Goal: Information Seeking & Learning: Check status

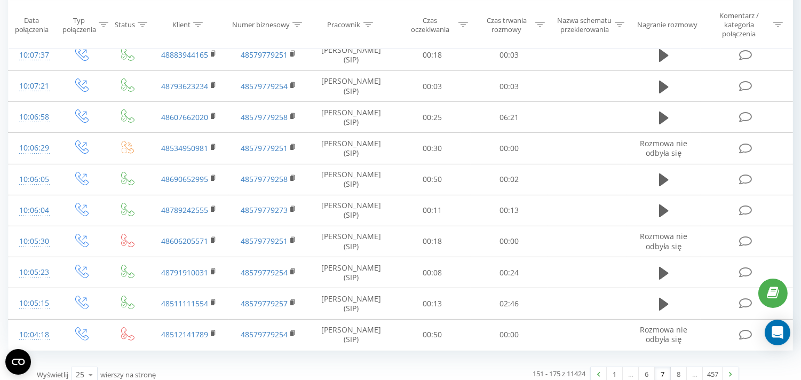
scroll to position [655, 0]
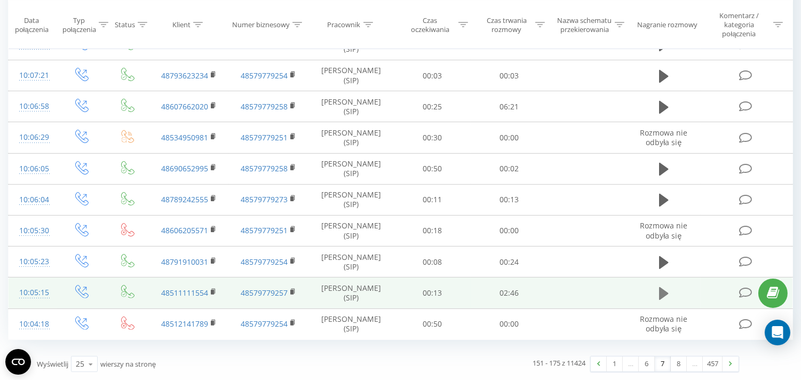
click at [658, 289] on button at bounding box center [664, 294] width 16 height 16
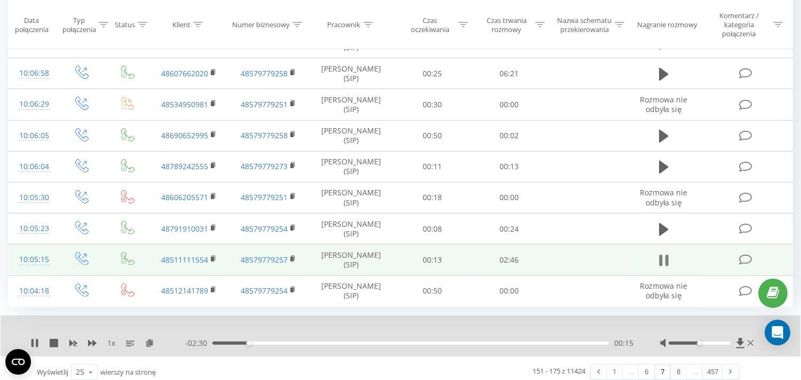
click at [657, 269] on button at bounding box center [664, 261] width 16 height 16
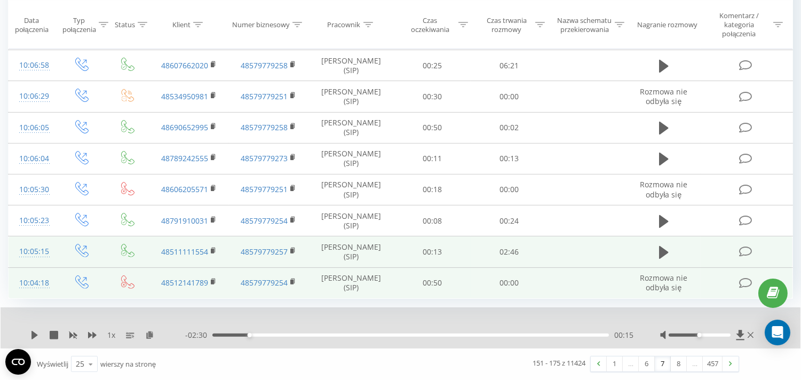
scroll to position [696, 0]
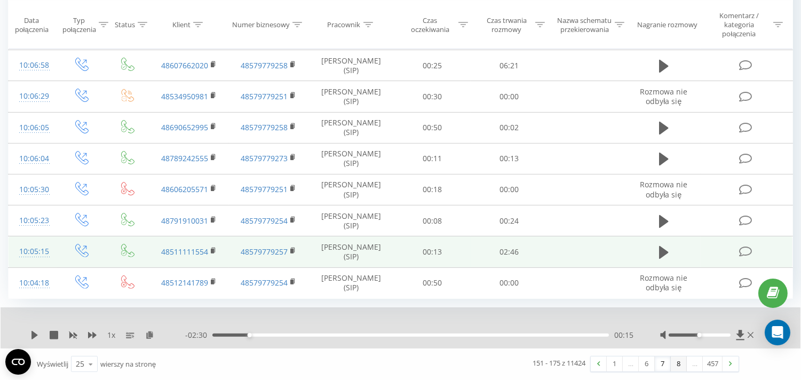
click at [680, 366] on link "8" at bounding box center [679, 364] width 16 height 15
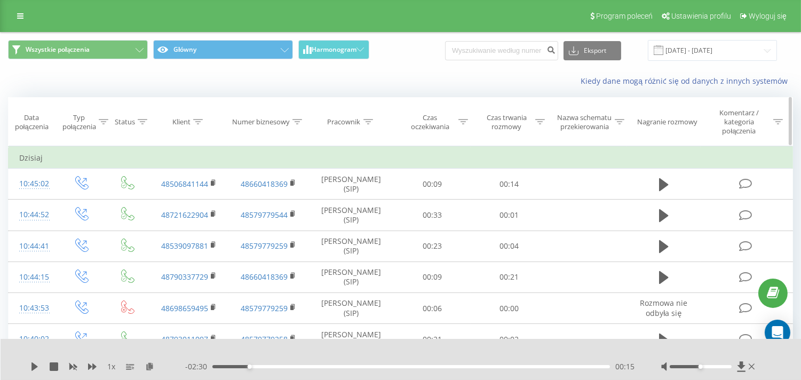
click at [544, 123] on icon at bounding box center [541, 121] width 10 height 5
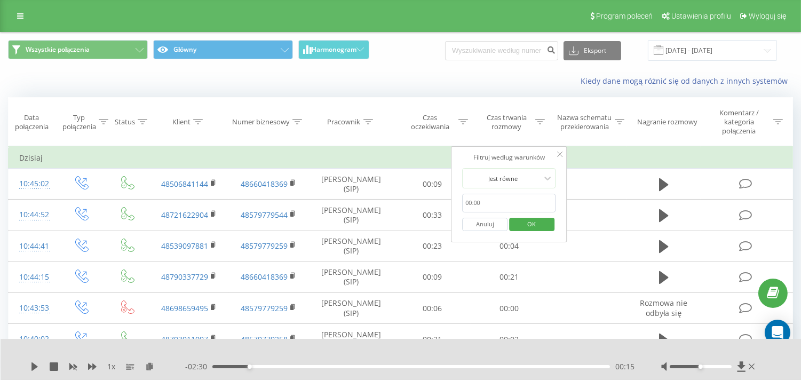
click at [473, 203] on input "text" at bounding box center [509, 203] width 94 height 19
click at [391, 161] on td "Dzisiaj" at bounding box center [401, 157] width 785 height 21
click at [367, 122] on icon at bounding box center [369, 121] width 10 height 5
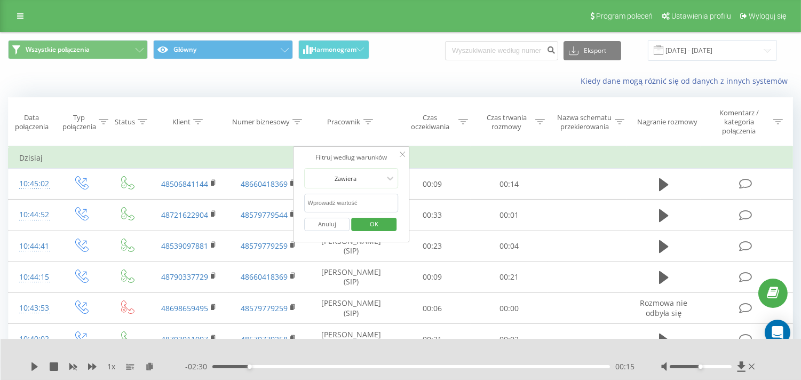
click at [347, 199] on input "text" at bounding box center [352, 203] width 94 height 19
click at [374, 227] on span "OK" at bounding box center [374, 224] width 30 height 17
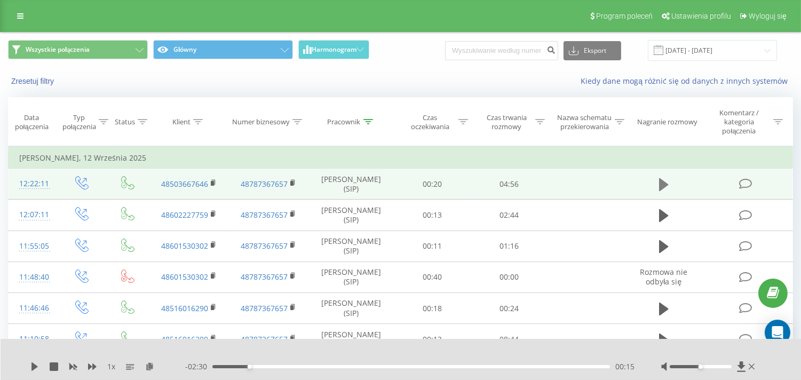
click at [665, 186] on icon at bounding box center [664, 184] width 10 height 13
click at [283, 367] on div "00:52" at bounding box center [412, 366] width 398 height 3
click at [316, 366] on div "01:17" at bounding box center [412, 366] width 398 height 3
click at [343, 366] on div "01:37" at bounding box center [412, 366] width 398 height 3
click at [361, 366] on div "01:38" at bounding box center [412, 366] width 398 height 3
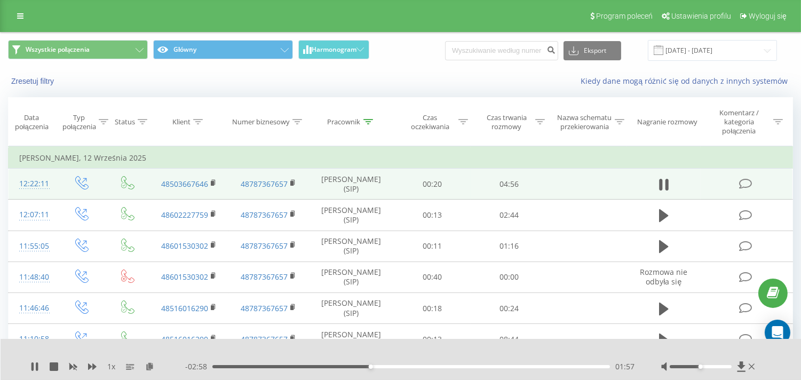
click at [384, 365] on div "01:57" at bounding box center [412, 366] width 398 height 3
click at [402, 367] on div "02:21" at bounding box center [412, 366] width 398 height 3
click at [425, 366] on div "02:38" at bounding box center [412, 366] width 398 height 3
click at [488, 365] on div "02:59" at bounding box center [412, 366] width 398 height 3
click at [34, 366] on icon at bounding box center [34, 367] width 9 height 9
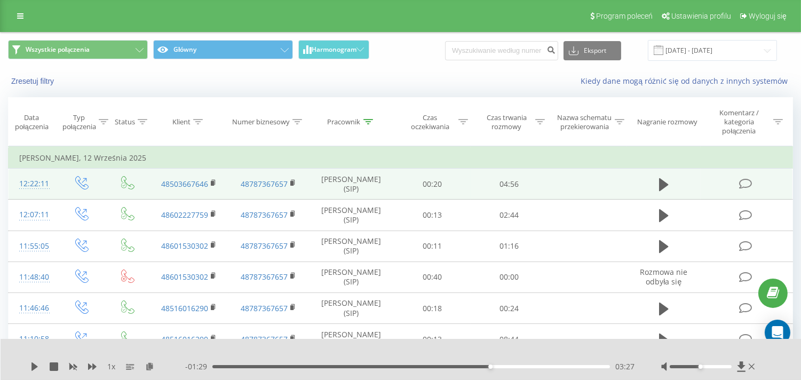
scroll to position [59, 0]
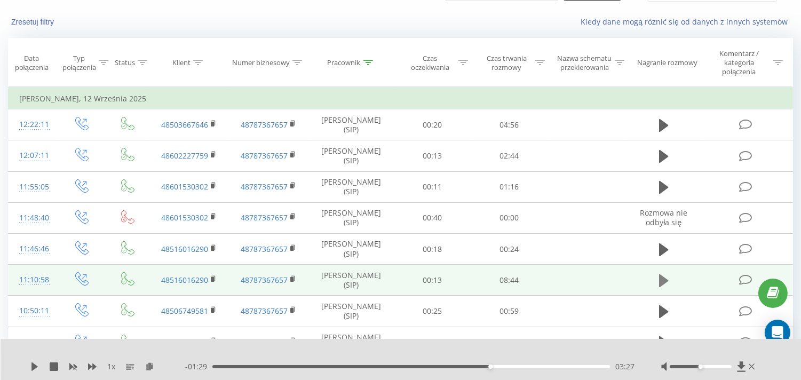
click at [660, 280] on icon at bounding box center [664, 280] width 10 height 13
click at [225, 366] on div "00:17" at bounding box center [412, 366] width 398 height 3
click at [245, 366] on div "00:37" at bounding box center [412, 366] width 398 height 3
click at [37, 366] on icon at bounding box center [37, 367] width 2 height 9
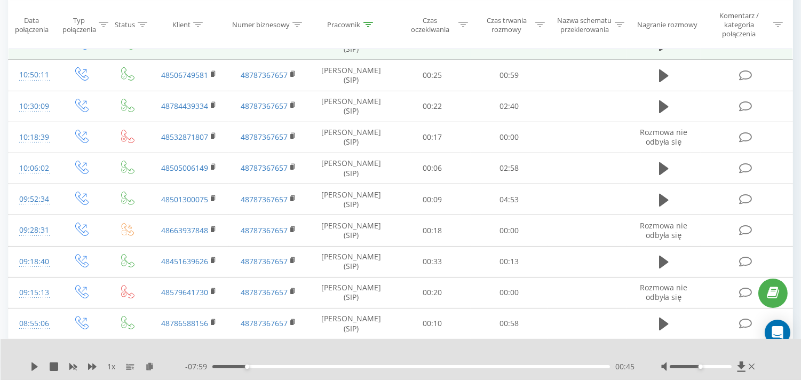
scroll to position [296, 0]
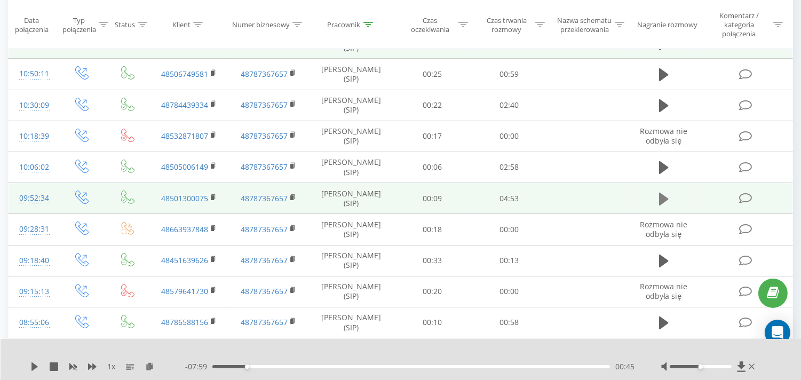
click at [665, 201] on icon at bounding box center [664, 199] width 10 height 15
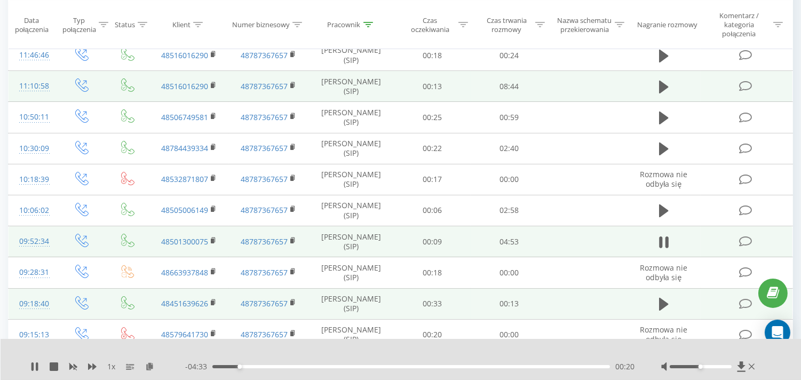
scroll to position [237, 0]
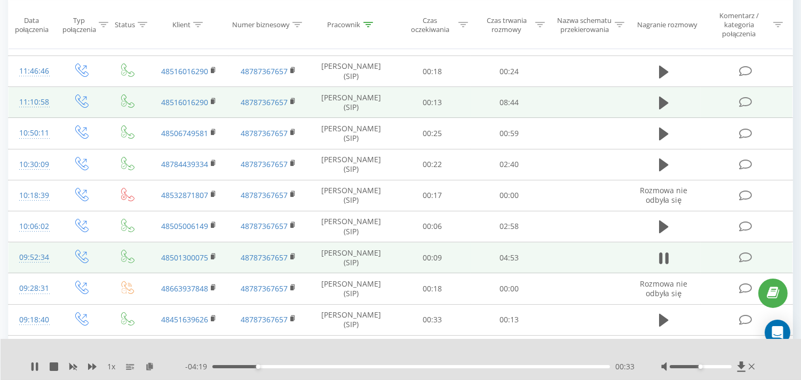
click at [268, 367] on div "00:33" at bounding box center [412, 366] width 398 height 3
click at [284, 366] on div "00:41" at bounding box center [412, 366] width 398 height 3
click at [296, 366] on div "01:02" at bounding box center [412, 366] width 398 height 3
click at [312, 365] on div "01:13" at bounding box center [412, 366] width 398 height 3
click at [328, 366] on div "01:25" at bounding box center [412, 366] width 398 height 3
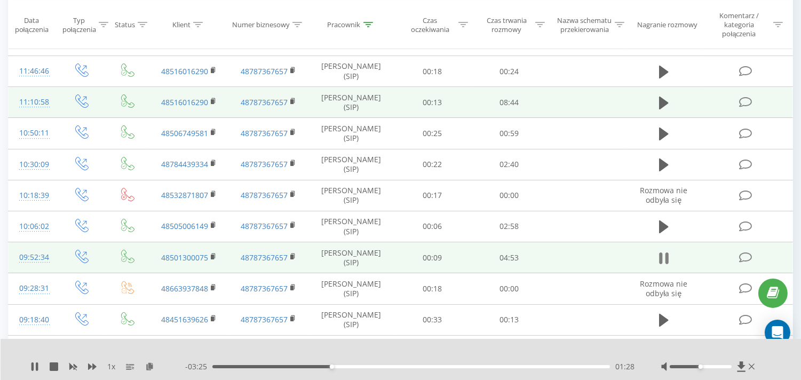
click at [659, 255] on icon at bounding box center [664, 258] width 10 height 15
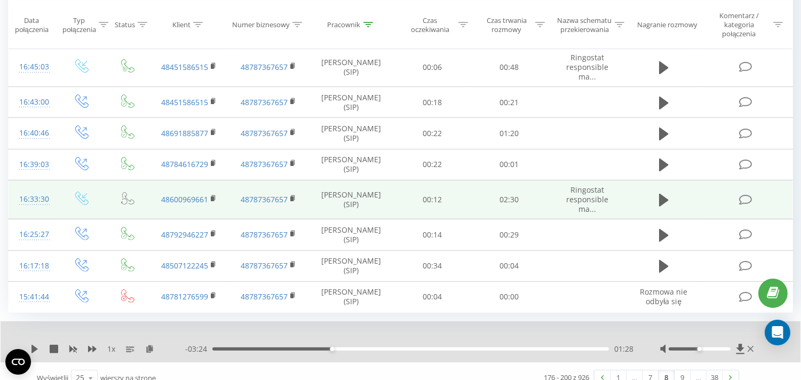
scroll to position [685, 0]
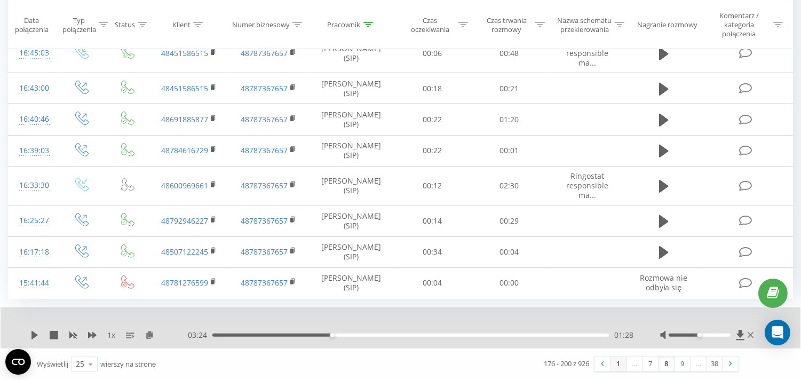
click at [616, 360] on link "1" at bounding box center [619, 364] width 16 height 15
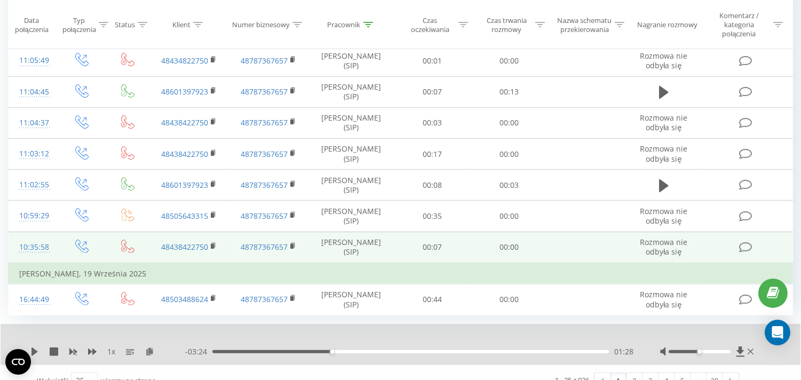
scroll to position [669, 0]
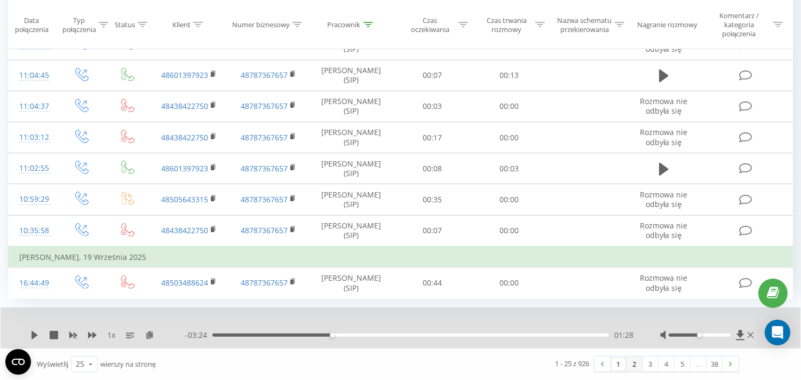
click at [633, 367] on link "2" at bounding box center [635, 364] width 16 height 15
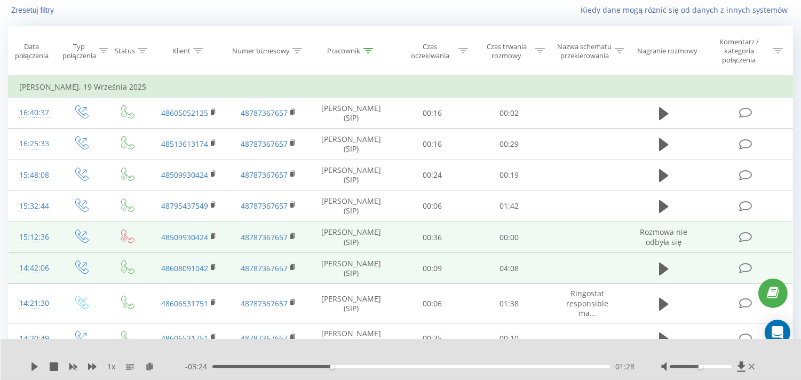
scroll to position [70, 0]
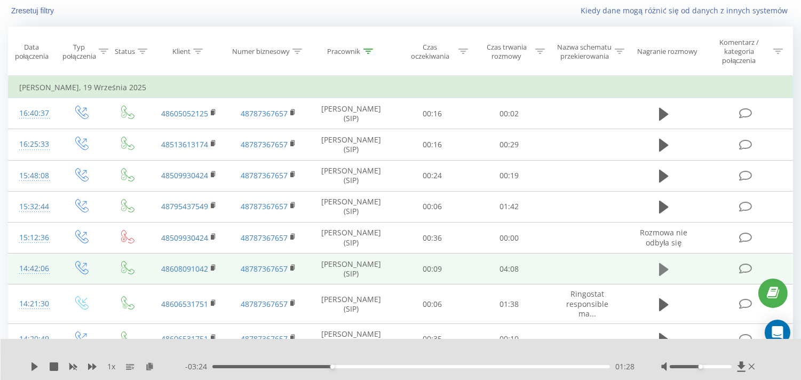
click at [659, 269] on icon at bounding box center [664, 269] width 10 height 13
click at [241, 365] on div "00:12" at bounding box center [412, 366] width 398 height 3
click at [260, 365] on div "00:29" at bounding box center [412, 366] width 398 height 3
click at [284, 365] on div "00:30" at bounding box center [412, 366] width 398 height 3
click at [312, 366] on div "01:02" at bounding box center [412, 366] width 398 height 3
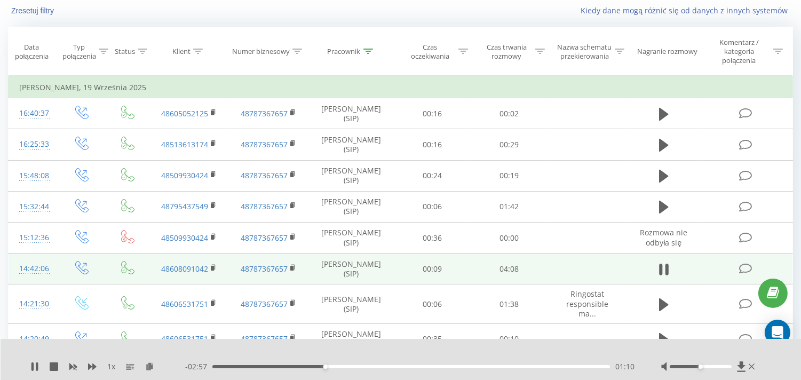
click at [343, 366] on div "01:10" at bounding box center [412, 366] width 398 height 3
click at [364, 366] on div "01:34" at bounding box center [412, 366] width 398 height 3
click at [394, 369] on div "- 02:33 01:34 01:34" at bounding box center [410, 366] width 450 height 11
click at [399, 367] on div "01:56" at bounding box center [412, 366] width 398 height 3
click at [434, 367] on div "02:00" at bounding box center [412, 366] width 398 height 3
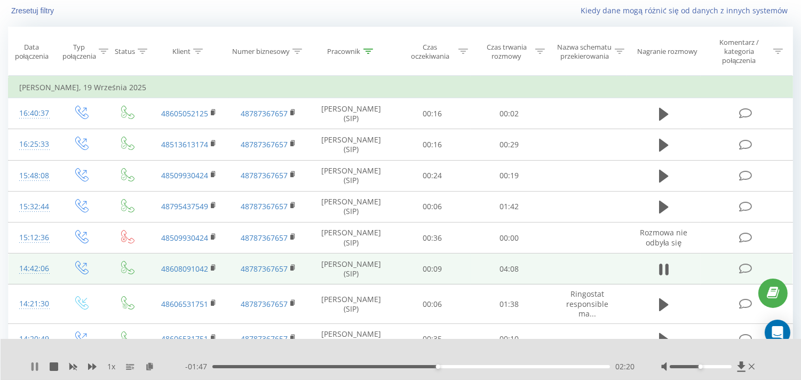
click at [35, 367] on icon at bounding box center [34, 367] width 9 height 9
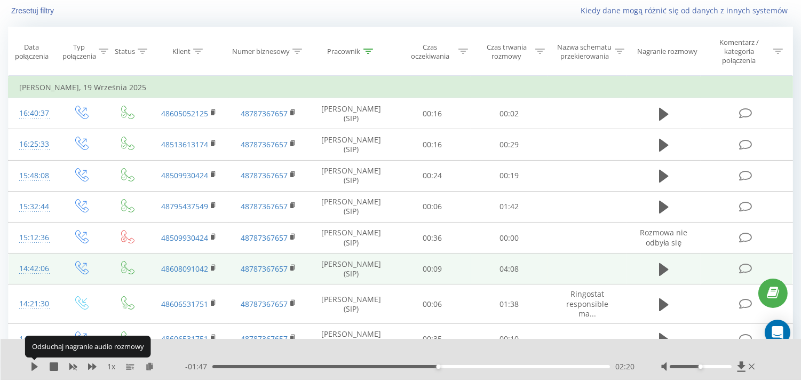
click at [35, 367] on icon at bounding box center [35, 367] width 6 height 9
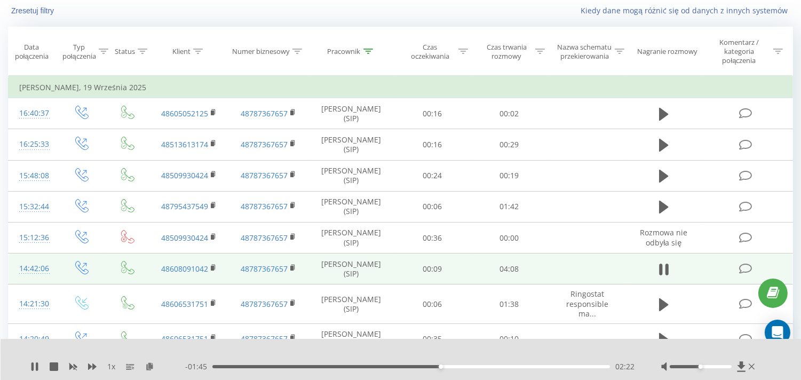
click at [455, 365] on div "02:22" at bounding box center [412, 366] width 398 height 3
click at [488, 367] on div "02:35" at bounding box center [412, 366] width 398 height 3
click at [510, 367] on div "02:57" at bounding box center [412, 366] width 398 height 3
click at [540, 366] on div "03:24" at bounding box center [412, 366] width 398 height 3
click at [33, 363] on icon at bounding box center [33, 367] width 2 height 9
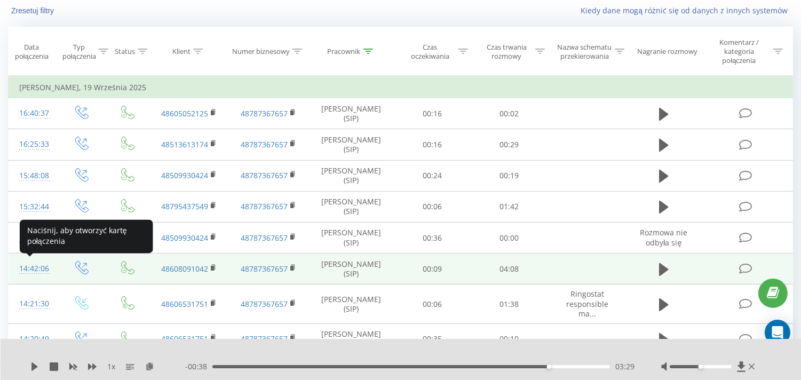
click at [32, 270] on div "14:42:06" at bounding box center [32, 268] width 27 height 21
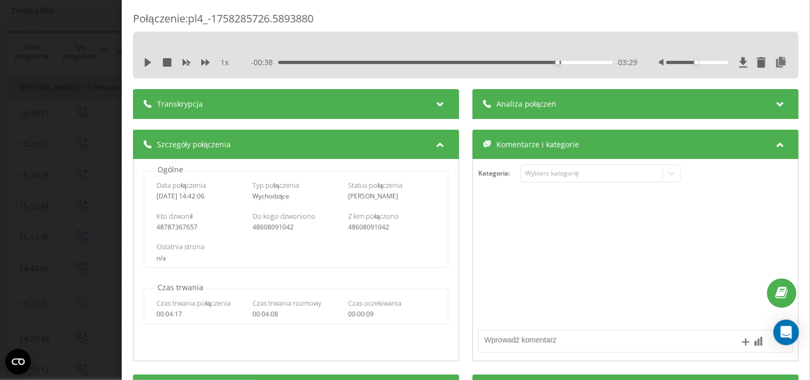
click at [733, 55] on div "1 x - 00:38 03:29 03:29" at bounding box center [466, 62] width 650 height 16
click at [740, 62] on icon at bounding box center [744, 62] width 8 height 10
click at [24, 180] on div "Połączenie : pl4_-1758285726.5893880 1 x - 00:38 03:29 03:29 Transkrypcja Aby m…" at bounding box center [405, 190] width 810 height 380
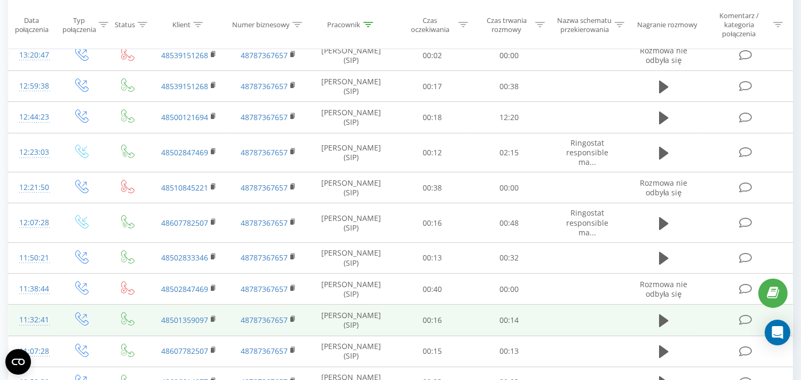
scroll to position [631, 0]
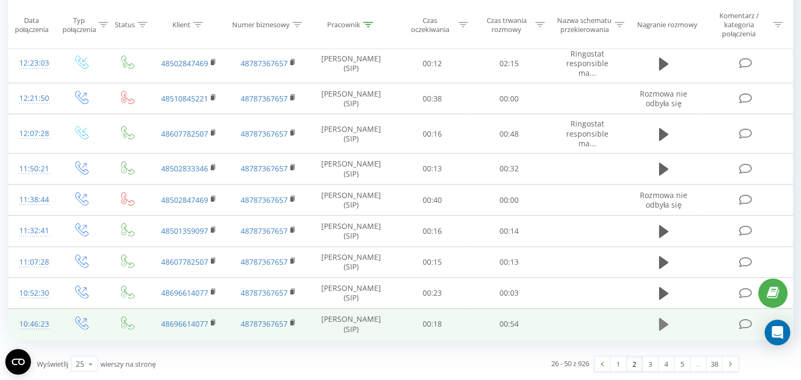
click at [662, 325] on icon at bounding box center [664, 324] width 10 height 13
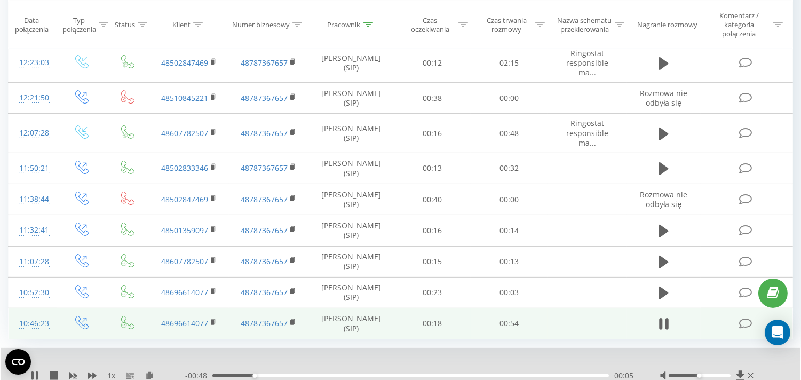
click at [437, 376] on div "00:05" at bounding box center [411, 375] width 397 height 3
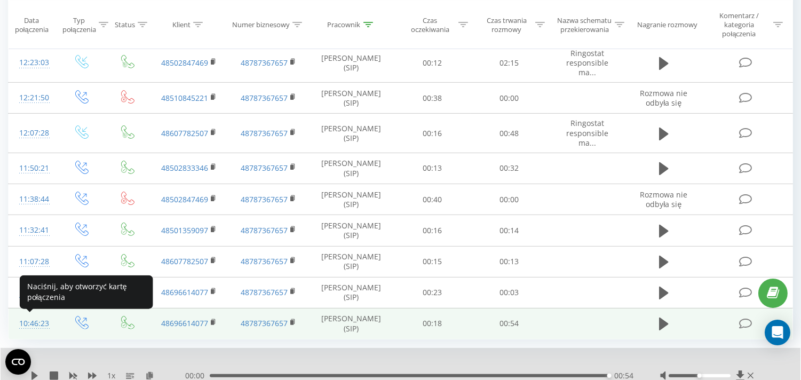
click at [36, 324] on div "10:46:23" at bounding box center [32, 323] width 27 height 21
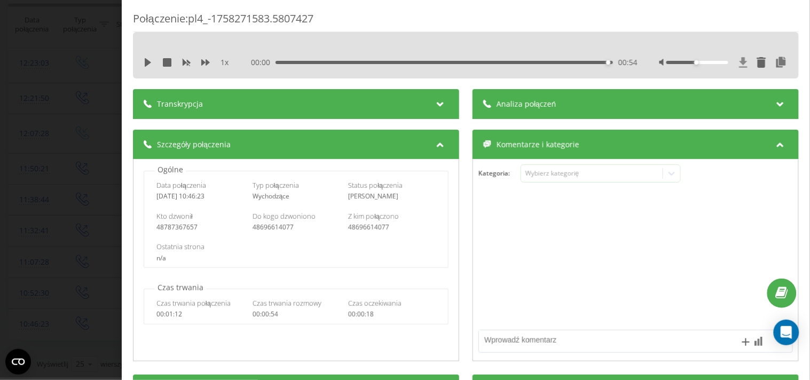
click at [739, 61] on icon at bounding box center [743, 62] width 9 height 11
click at [78, 110] on div "Połączenie : pl4_-1758271583.5807427 1 x 00:00 00:54 00:54 Transkrypcja Aby móc…" at bounding box center [405, 190] width 810 height 380
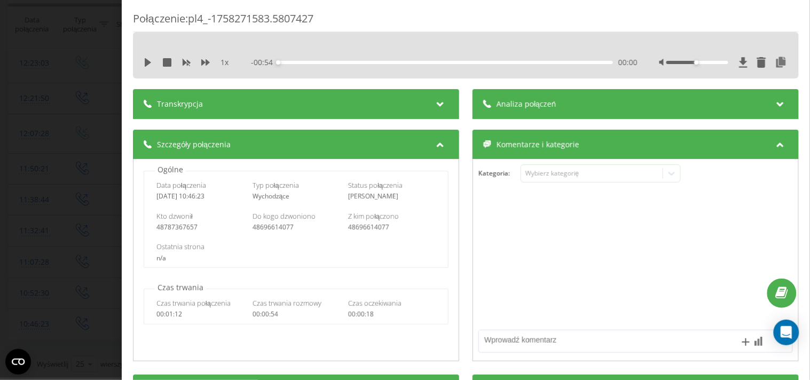
click at [35, 37] on div "Połączenie : pl4_-1758271583.5807427 1 x - 00:54 00:00 00:00 Transkrypcja Aby m…" at bounding box center [405, 190] width 810 height 380
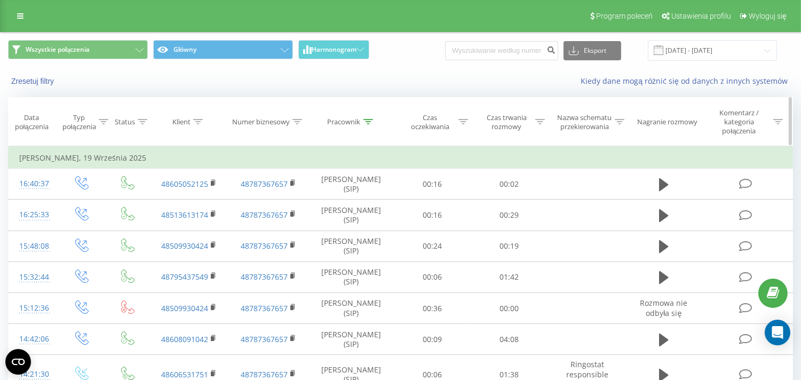
click at [371, 122] on icon at bounding box center [369, 121] width 10 height 5
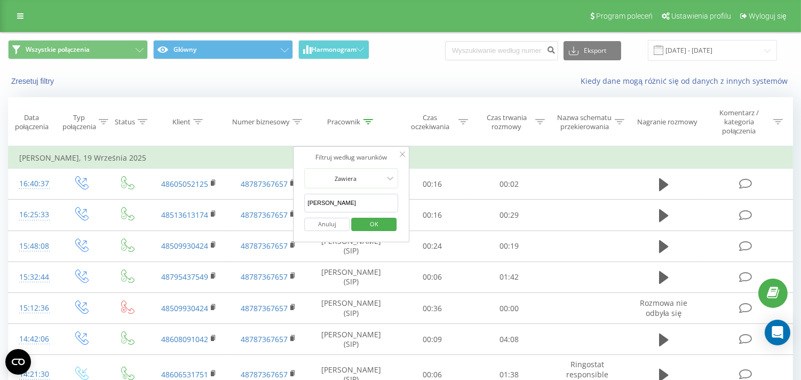
click at [342, 204] on input "[PERSON_NAME]" at bounding box center [352, 203] width 94 height 19
click button "OK" at bounding box center [373, 224] width 45 height 13
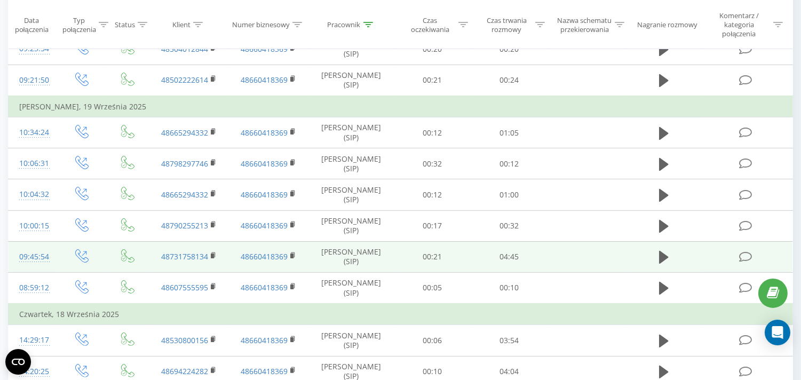
scroll to position [664, 0]
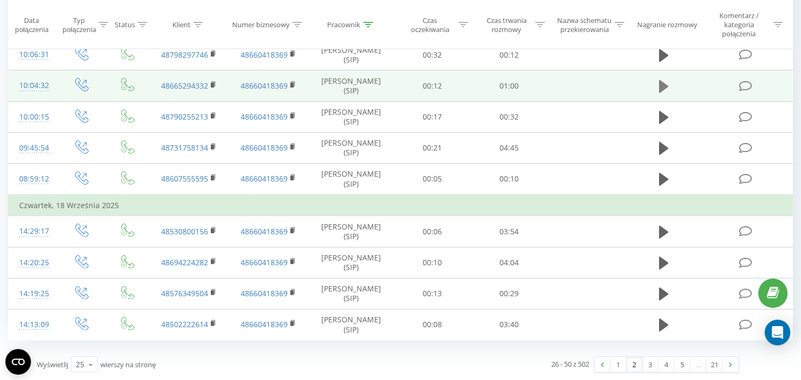
click at [663, 89] on icon at bounding box center [664, 86] width 10 height 13
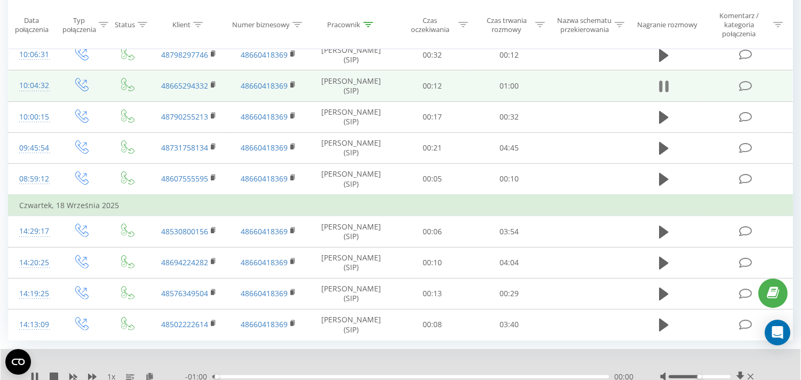
click at [660, 83] on icon at bounding box center [660, 87] width 3 height 12
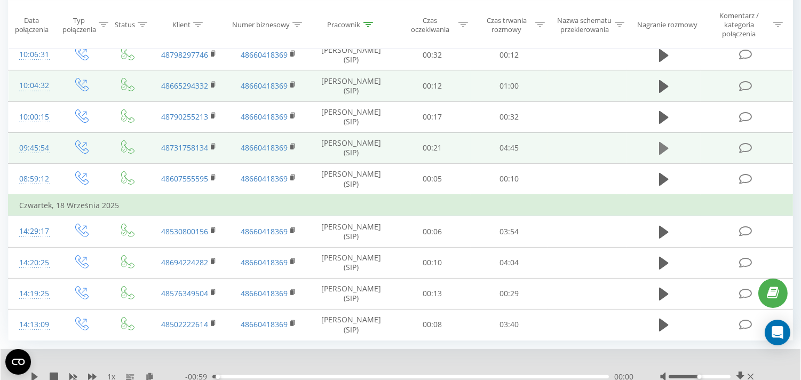
click at [663, 146] on icon at bounding box center [664, 148] width 10 height 13
click at [551, 152] on td at bounding box center [588, 147] width 80 height 31
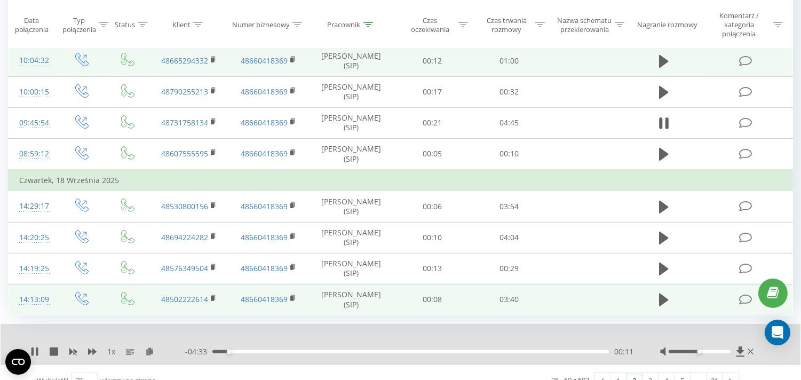
scroll to position [706, 0]
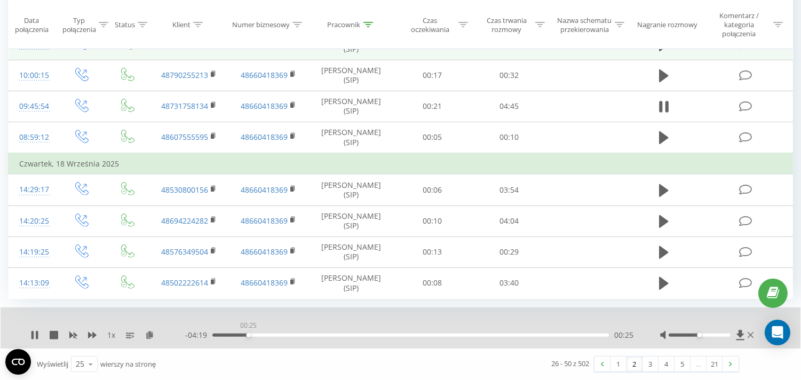
click at [248, 335] on div "00:25" at bounding box center [411, 335] width 397 height 3
click at [268, 335] on div "00:40" at bounding box center [411, 335] width 397 height 3
click at [279, 335] on div "00:41" at bounding box center [411, 335] width 397 height 3
click at [295, 335] on div "00:50" at bounding box center [411, 335] width 397 height 3
click at [333, 334] on div "01:02" at bounding box center [411, 335] width 397 height 3
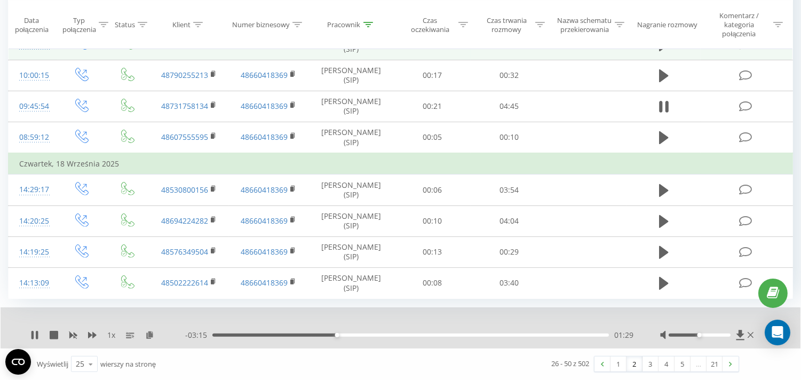
click at [356, 335] on div "01:29" at bounding box center [411, 335] width 397 height 3
click at [381, 334] on div "01:45" at bounding box center [411, 335] width 397 height 3
click at [414, 337] on div "- 02:40 02:04 02:04" at bounding box center [409, 335] width 449 height 11
click at [416, 335] on div "02:04" at bounding box center [411, 335] width 397 height 3
click at [462, 335] on div "02:59" at bounding box center [411, 335] width 397 height 3
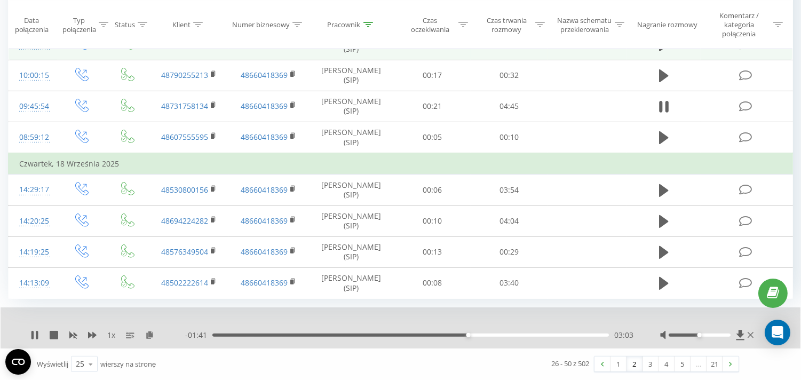
click at [490, 335] on div "03:03" at bounding box center [411, 335] width 397 height 3
click at [513, 334] on div "03:36" at bounding box center [411, 335] width 397 height 3
click at [32, 334] on icon at bounding box center [33, 335] width 2 height 9
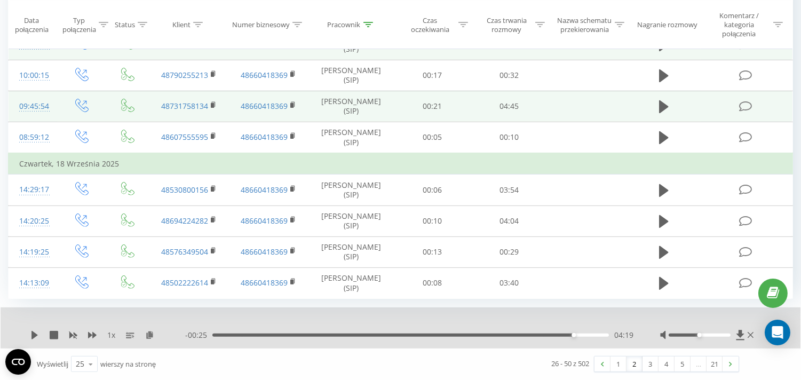
click at [46, 103] on div "09:45:54" at bounding box center [32, 106] width 27 height 21
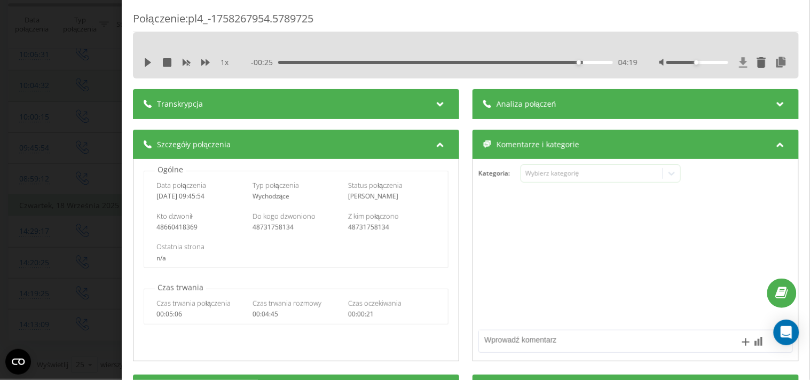
click at [739, 60] on icon at bounding box center [743, 62] width 9 height 11
click at [67, 83] on div "Połączenie : pl4_-1758267954.5789725 1 x - 00:25 04:19 04:19 Transkrypcja Aby m…" at bounding box center [405, 190] width 810 height 380
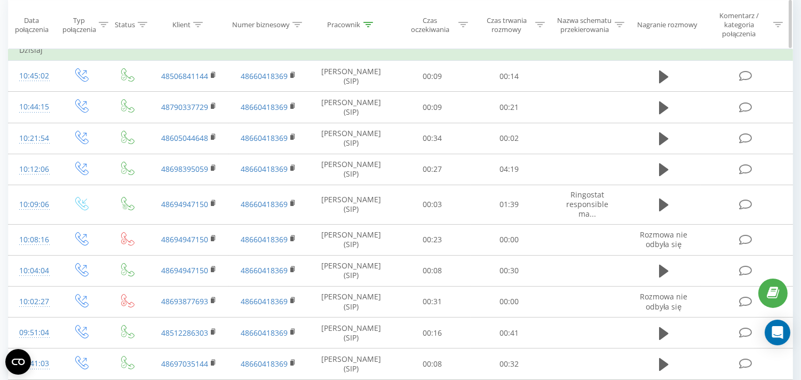
scroll to position [71, 0]
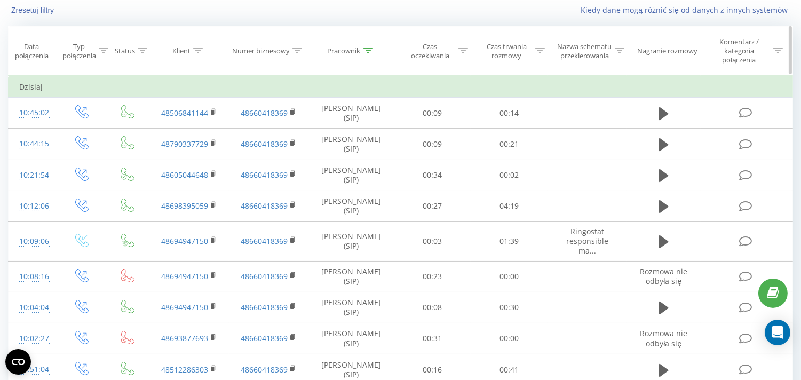
click at [364, 52] on icon at bounding box center [369, 50] width 10 height 5
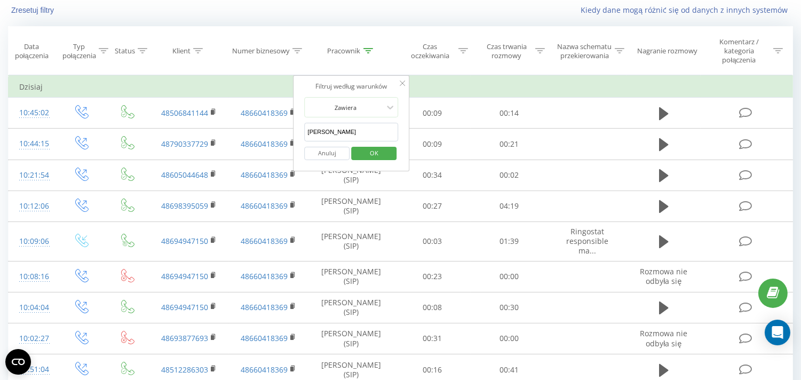
click at [339, 131] on input "[PERSON_NAME]" at bounding box center [352, 132] width 94 height 19
click at [356, 153] on button "OK" at bounding box center [373, 153] width 45 height 13
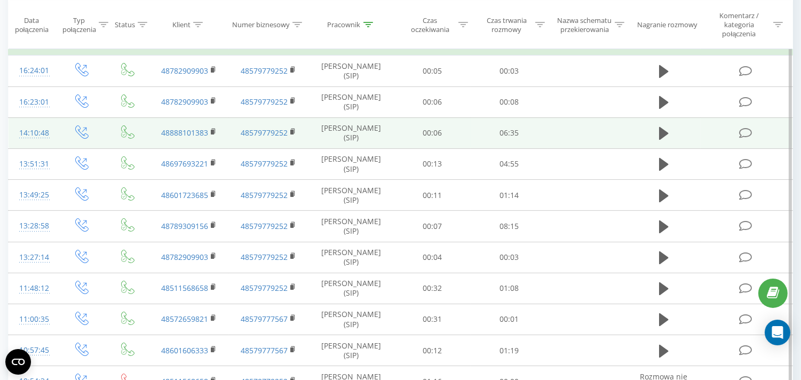
scroll to position [308, 0]
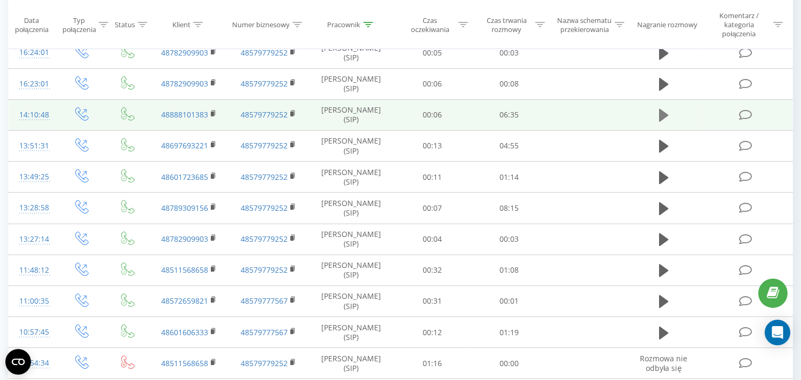
click at [669, 114] on icon at bounding box center [664, 115] width 10 height 13
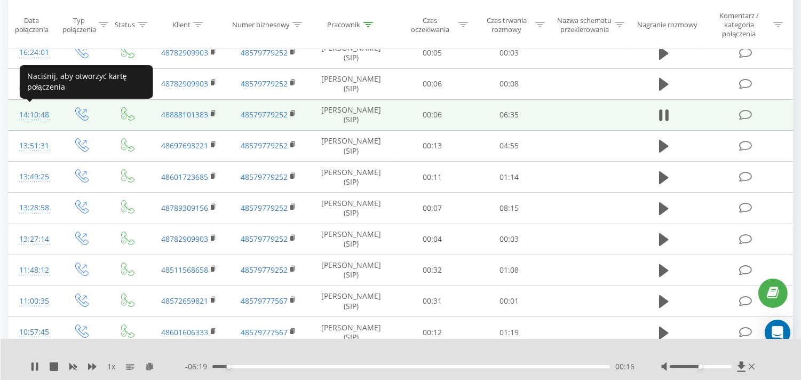
click at [29, 113] on div "14:10:48" at bounding box center [32, 115] width 27 height 21
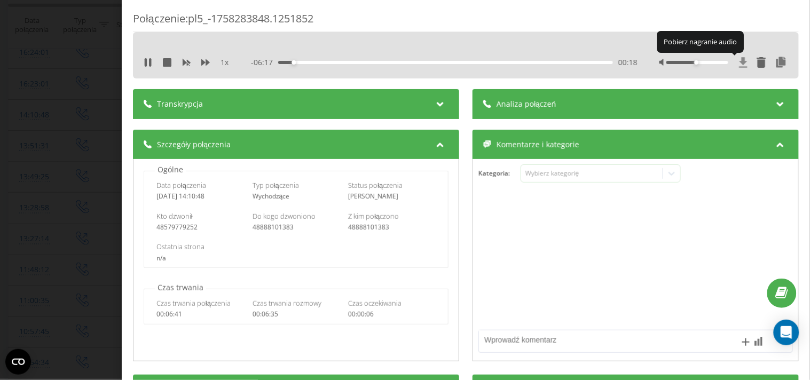
click at [739, 62] on icon at bounding box center [743, 62] width 9 height 11
click at [73, 156] on div "Połączenie : pl5_-1758283848.1251852 1 x - 06:12 00:23 00:23 Transkrypcja Aby m…" at bounding box center [405, 190] width 810 height 380
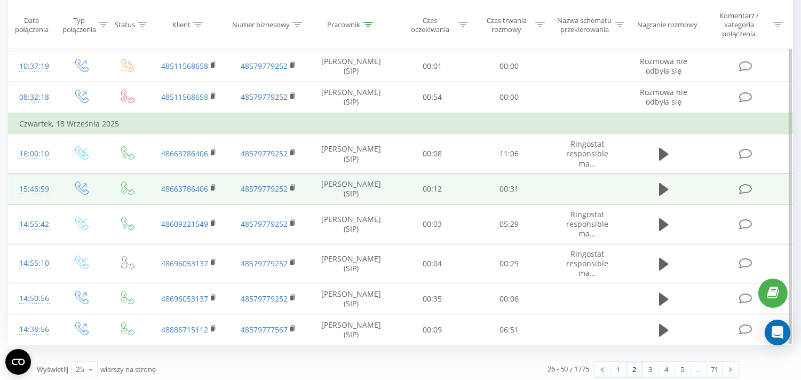
scroll to position [673, 0]
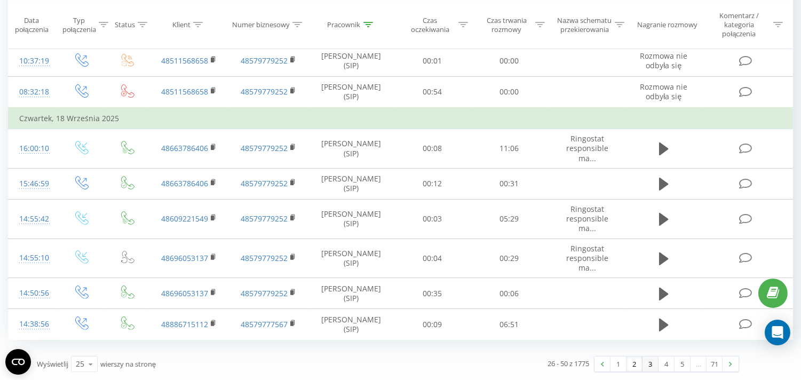
click at [648, 365] on link "3" at bounding box center [651, 364] width 16 height 15
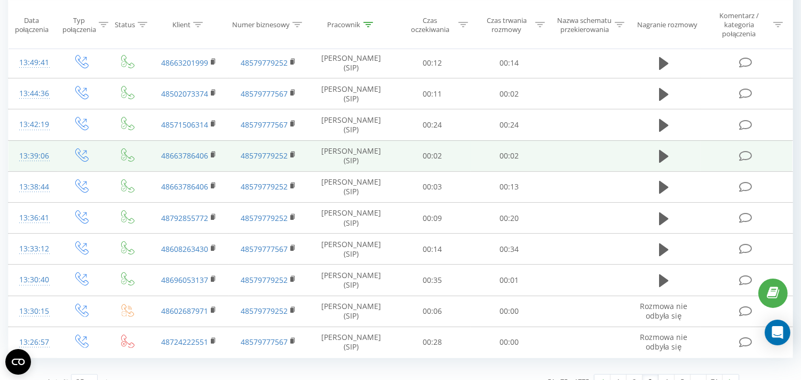
scroll to position [606, 0]
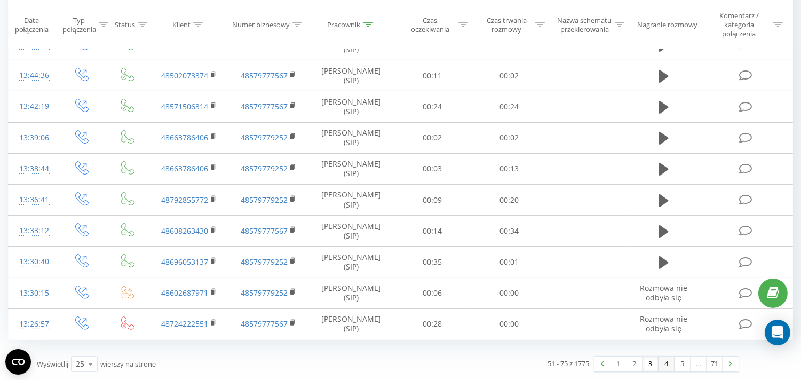
click at [666, 366] on link "4" at bounding box center [667, 364] width 16 height 15
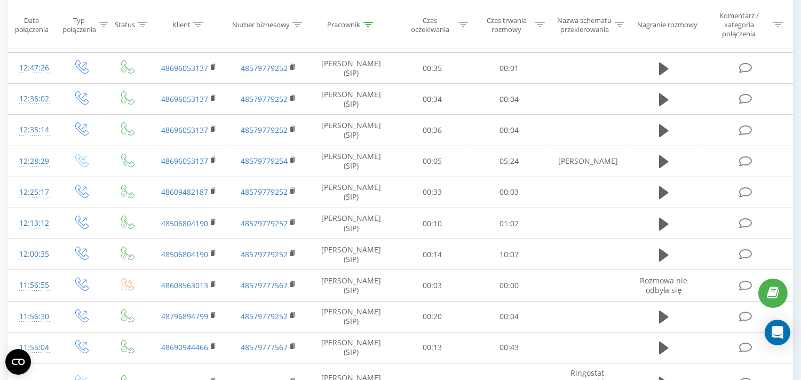
scroll to position [545, 0]
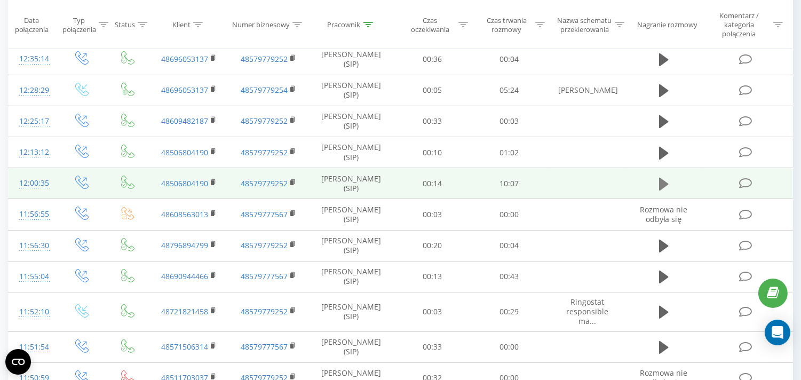
click at [661, 184] on icon at bounding box center [664, 184] width 10 height 13
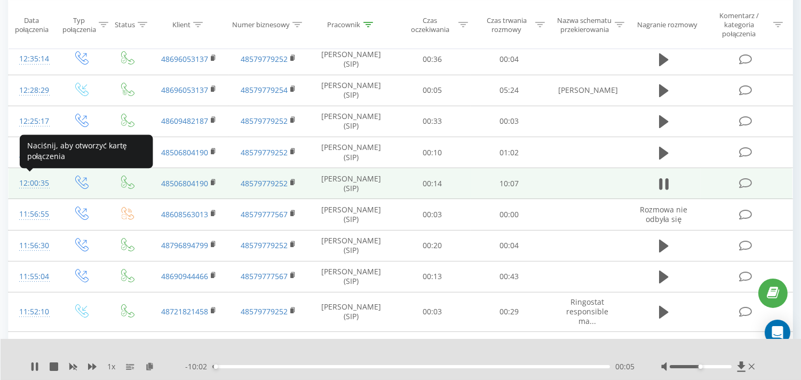
click at [40, 182] on div "12:00:35" at bounding box center [32, 183] width 27 height 21
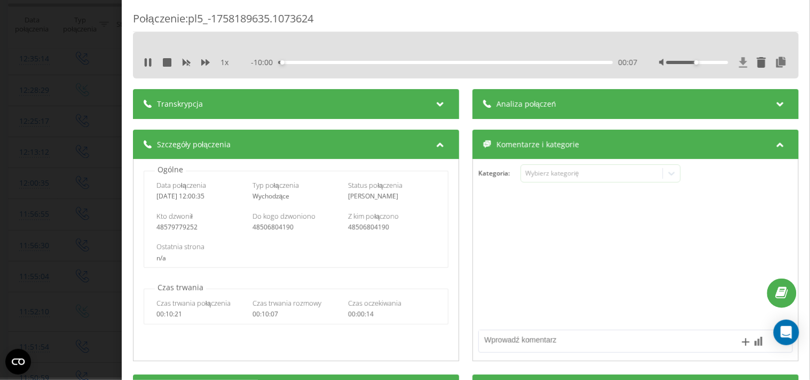
click at [739, 63] on icon at bounding box center [743, 62] width 9 height 11
click at [32, 111] on div "Połączenie : pl5_-1758189635.1073624 1 x - 09:53 00:13 00:13 Transkrypcja Aby m…" at bounding box center [405, 190] width 810 height 380
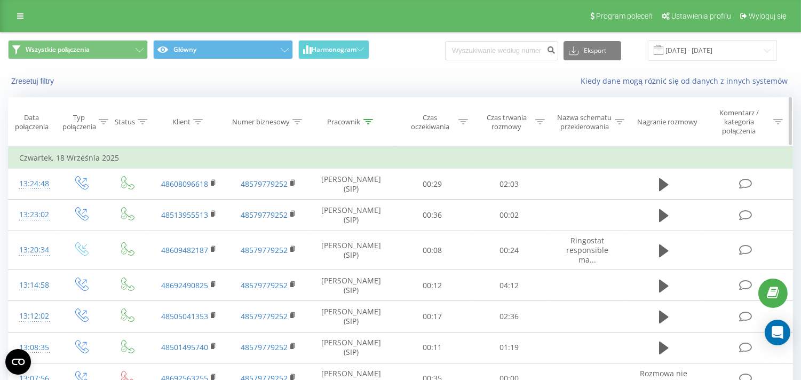
click at [370, 120] on icon at bounding box center [369, 121] width 10 height 5
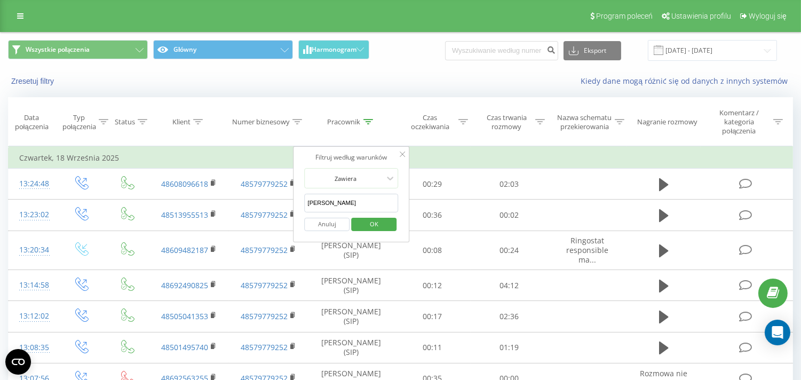
click at [349, 204] on input "[PERSON_NAME]" at bounding box center [352, 203] width 94 height 19
click button "OK" at bounding box center [373, 224] width 45 height 13
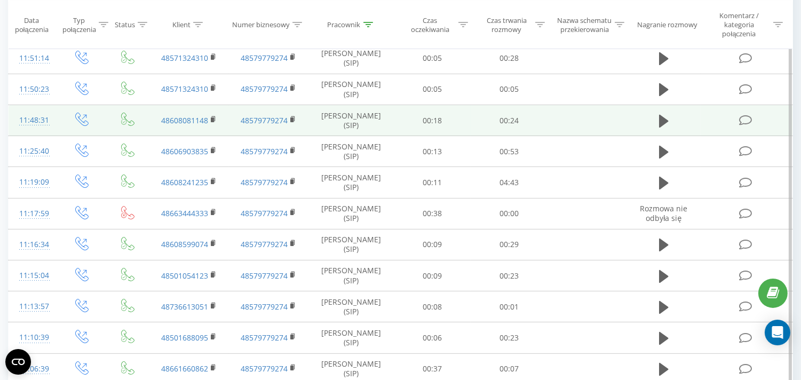
scroll to position [474, 0]
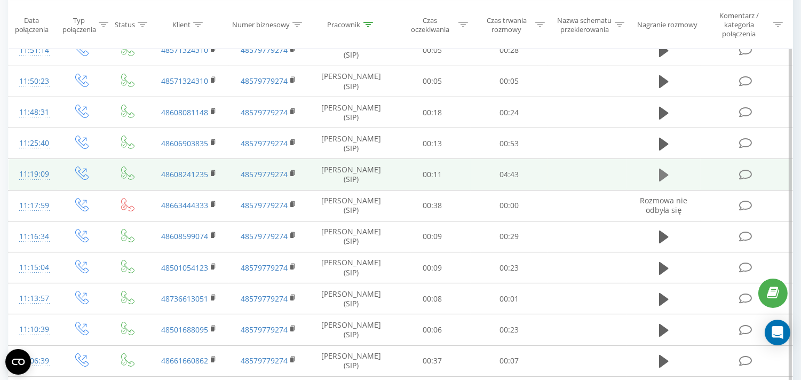
click at [669, 175] on button at bounding box center [664, 175] width 16 height 16
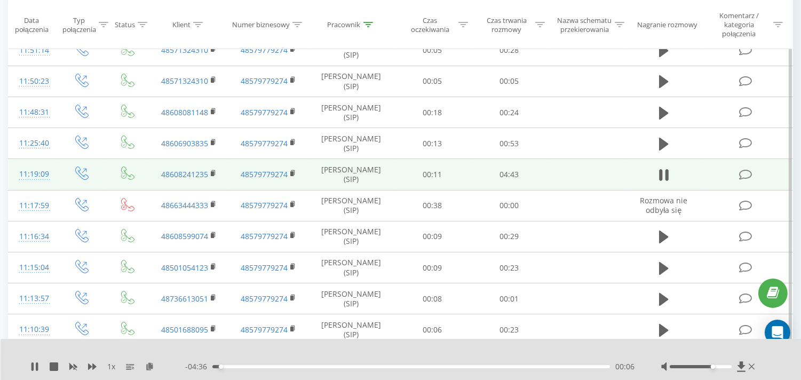
click at [711, 365] on div at bounding box center [701, 366] width 62 height 3
click at [242, 365] on div "00:21" at bounding box center [412, 366] width 398 height 3
click at [254, 366] on div "00:29" at bounding box center [412, 366] width 398 height 3
click at [276, 366] on div "00:35" at bounding box center [412, 366] width 398 height 3
click at [291, 366] on div "00:46" at bounding box center [412, 366] width 398 height 3
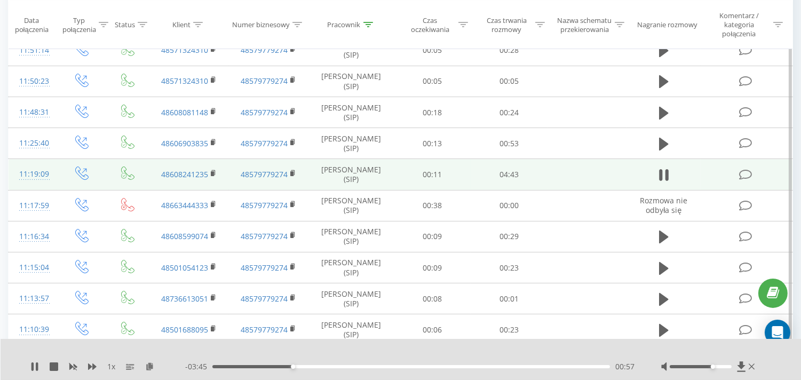
click at [315, 366] on div "00:57" at bounding box center [412, 366] width 398 height 3
click at [334, 367] on div "01:18" at bounding box center [412, 366] width 398 height 3
click at [359, 365] on div "00:00" at bounding box center [412, 366] width 398 height 3
click at [378, 366] on div "01:57" at bounding box center [412, 366] width 398 height 3
click at [408, 368] on div "- 02:35 02:07 02:07" at bounding box center [410, 366] width 450 height 11
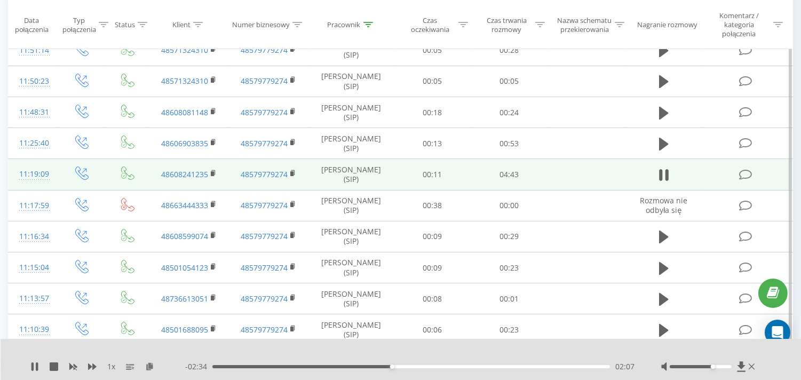
click at [410, 366] on div "02:07" at bounding box center [412, 366] width 398 height 3
click at [433, 366] on div "02:27" at bounding box center [412, 366] width 398 height 3
click at [450, 367] on div "02:48" at bounding box center [412, 366] width 398 height 3
click at [468, 367] on div "02:49" at bounding box center [412, 366] width 398 height 3
click at [500, 367] on div "03:24" at bounding box center [412, 366] width 398 height 3
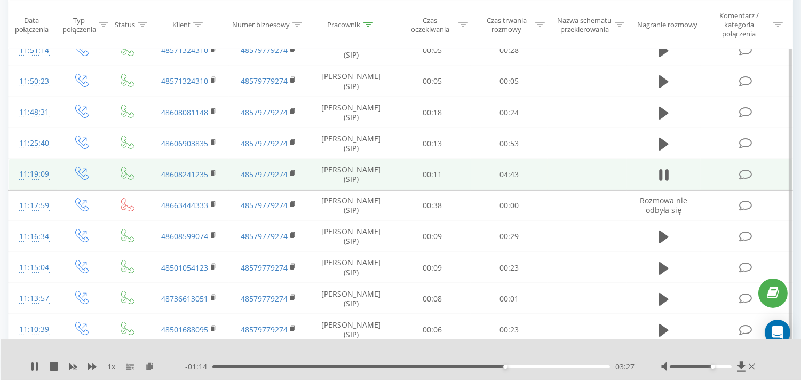
click at [522, 172] on td "04:43" at bounding box center [509, 174] width 77 height 31
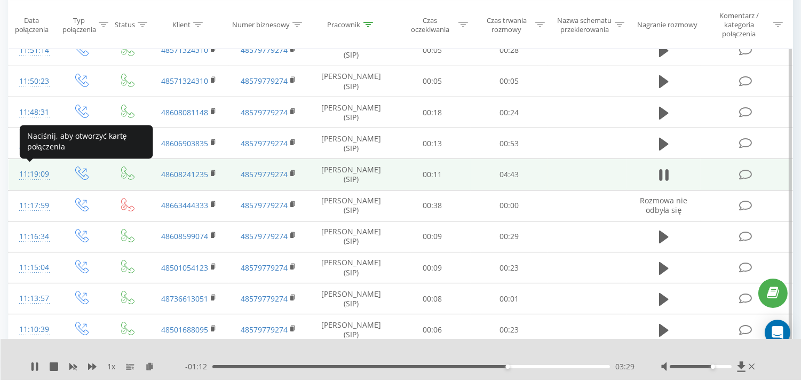
click at [45, 171] on div "11:19:09" at bounding box center [32, 174] width 27 height 21
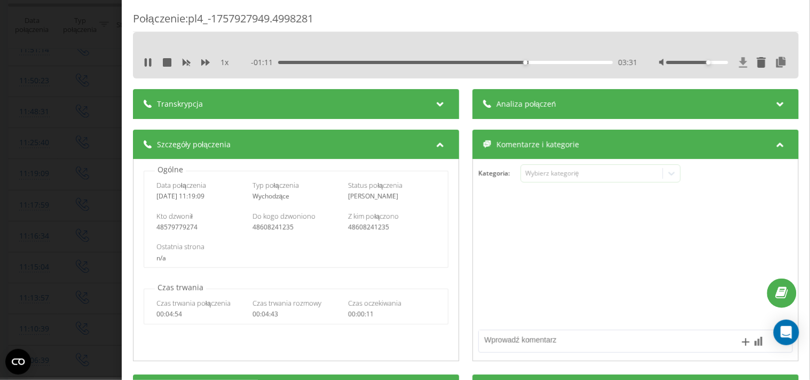
click at [740, 61] on icon at bounding box center [744, 62] width 8 height 10
click at [60, 170] on div "Połączenie : pl4_-1757927949.4998281 1 x - 01:08 03:34 03:34 Transkrypcja Aby m…" at bounding box center [405, 190] width 810 height 380
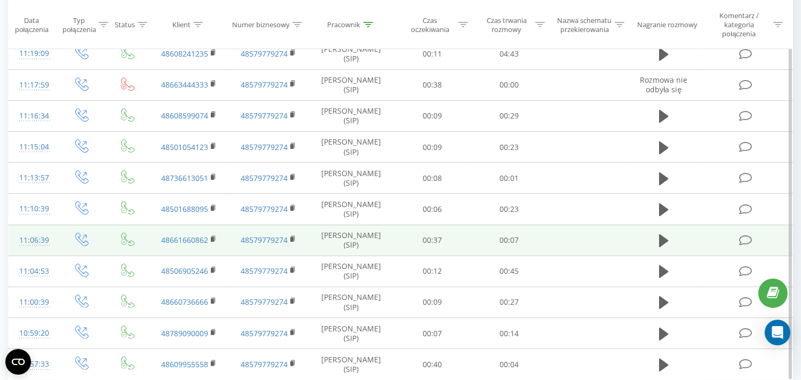
scroll to position [635, 0]
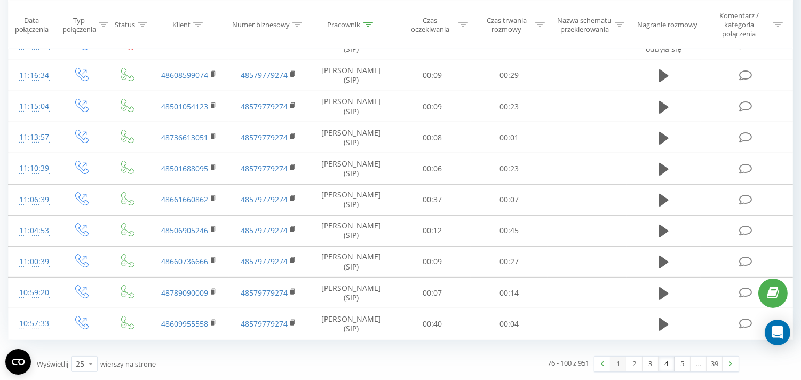
click at [622, 366] on link "1" at bounding box center [619, 364] width 16 height 15
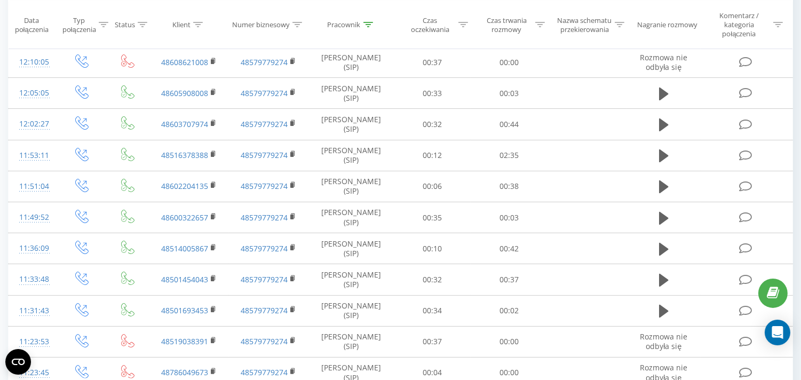
scroll to position [545, 0]
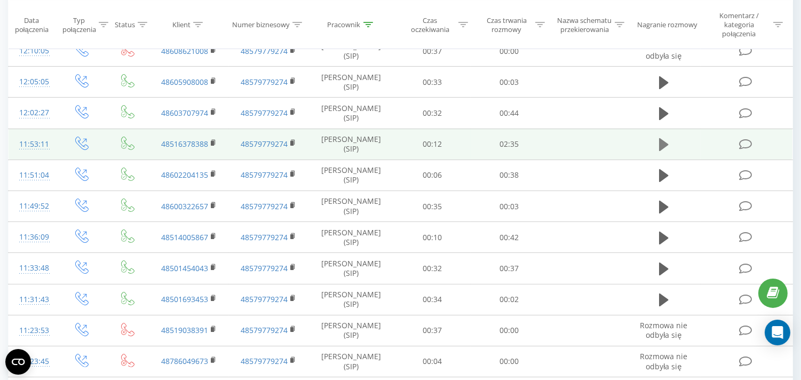
click at [665, 141] on icon at bounding box center [664, 144] width 10 height 15
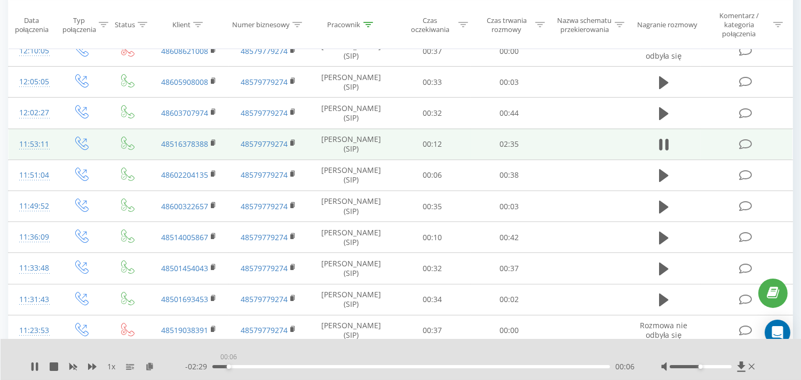
click at [229, 367] on div "00:06" at bounding box center [412, 366] width 398 height 3
click at [253, 365] on div "00:07" at bounding box center [412, 366] width 398 height 3
click at [282, 367] on div "00:17" at bounding box center [412, 366] width 398 height 3
click at [319, 367] on div "00:30" at bounding box center [412, 366] width 398 height 3
click at [348, 366] on div "00:52" at bounding box center [412, 366] width 398 height 3
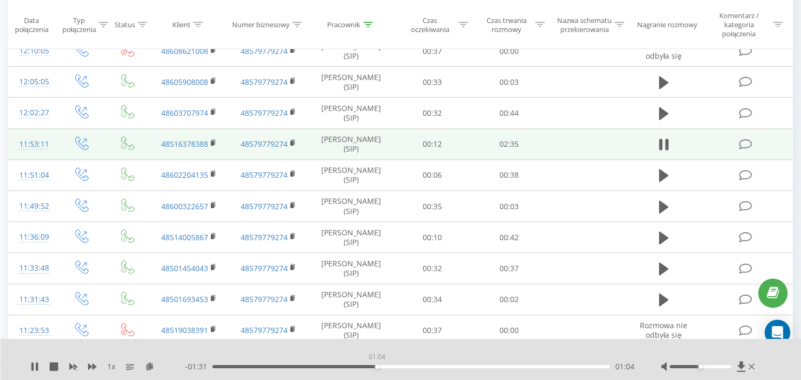
click at [377, 367] on div "01:04" at bounding box center [412, 366] width 398 height 3
click at [408, 366] on div "01:05" at bounding box center [412, 366] width 398 height 3
click at [434, 365] on div "01:17" at bounding box center [412, 366] width 398 height 3
click at [462, 365] on div "01:27" at bounding box center [412, 366] width 398 height 3
click at [502, 366] on div "01:48" at bounding box center [412, 366] width 398 height 3
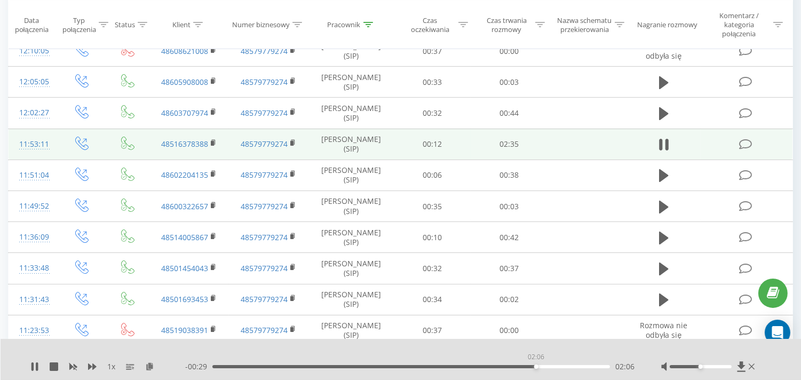
click at [536, 366] on div "02:06" at bounding box center [412, 366] width 398 height 3
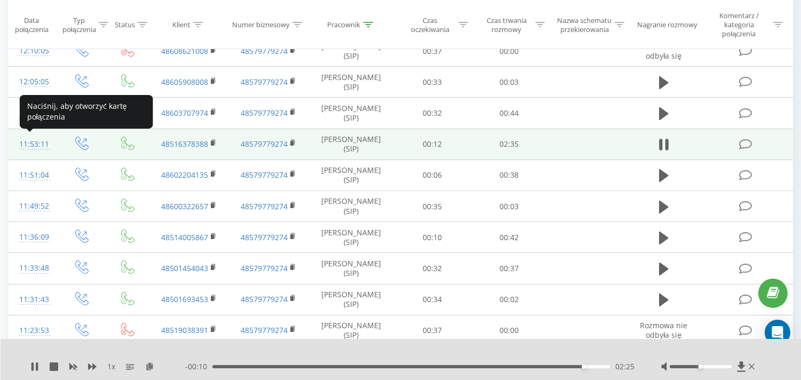
click at [34, 143] on div "11:53:11" at bounding box center [32, 144] width 27 height 21
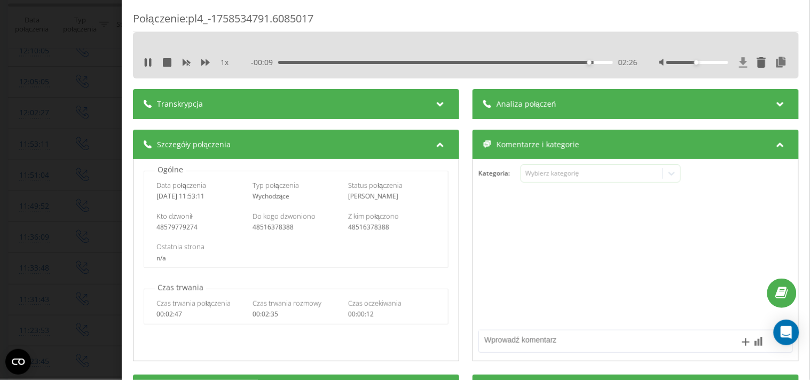
click at [739, 63] on icon at bounding box center [743, 62] width 9 height 11
click at [26, 164] on div "Połączenie : pl4_-1758534791.6085017 1 x - 00:06 02:29 02:29 Transkrypcja Aby m…" at bounding box center [405, 190] width 810 height 380
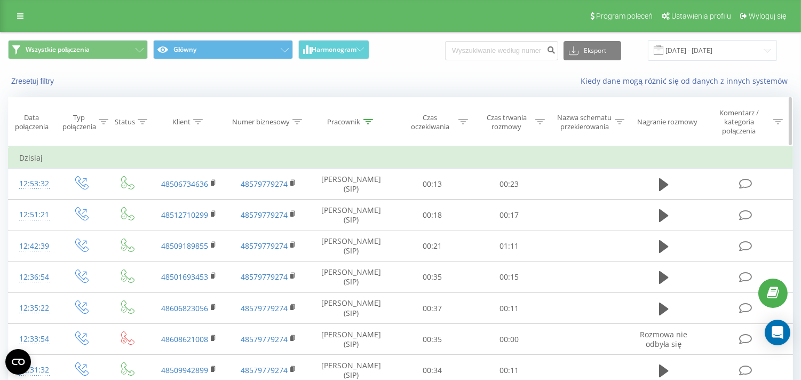
click at [371, 121] on icon at bounding box center [369, 121] width 10 height 5
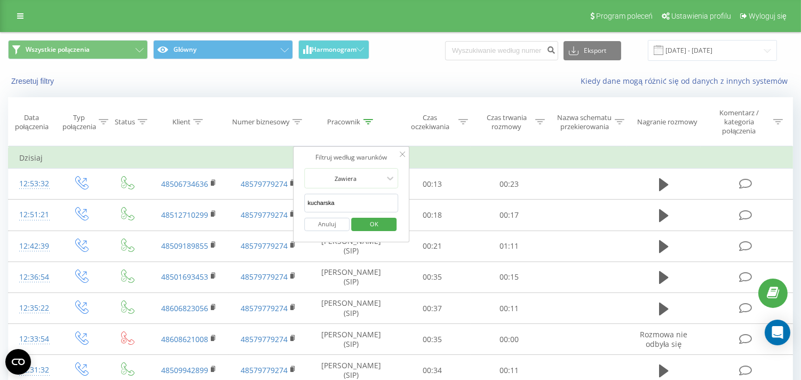
click at [354, 199] on input "kucharska" at bounding box center [352, 203] width 94 height 19
click button "OK" at bounding box center [373, 224] width 45 height 13
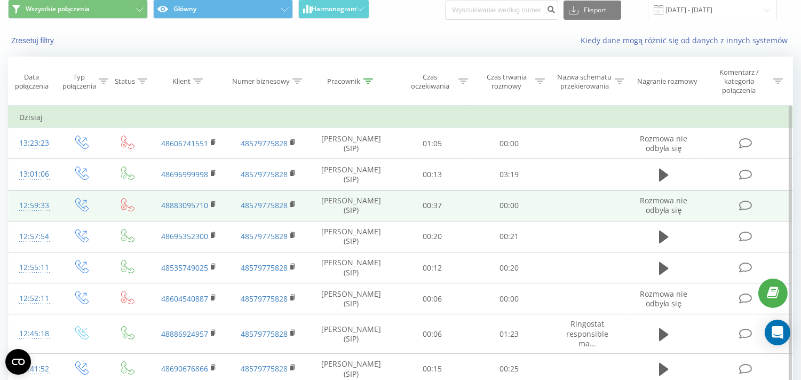
scroll to position [59, 0]
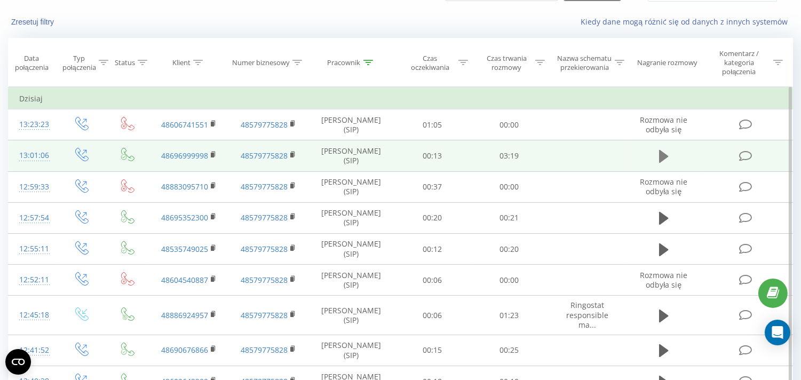
click at [666, 154] on icon at bounding box center [664, 156] width 10 height 13
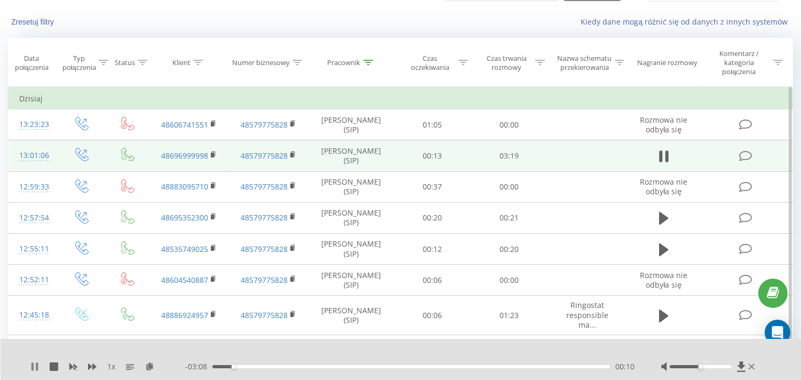
click at [34, 366] on icon at bounding box center [34, 367] width 9 height 9
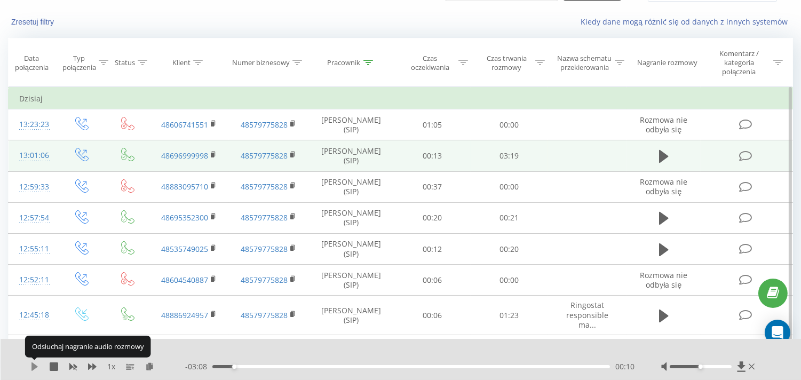
click at [34, 366] on icon at bounding box center [35, 367] width 6 height 9
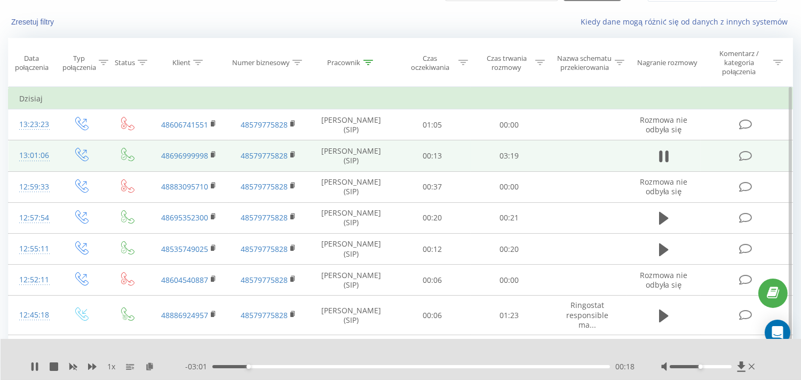
click at [269, 367] on div "00:18" at bounding box center [412, 366] width 398 height 3
click at [293, 366] on div "00:40" at bounding box center [412, 366] width 398 height 3
click at [306, 365] on div "00:41" at bounding box center [412, 366] width 398 height 3
click at [353, 367] on div "00:47" at bounding box center [412, 366] width 398 height 3
click at [407, 365] on div "01:37" at bounding box center [412, 366] width 398 height 3
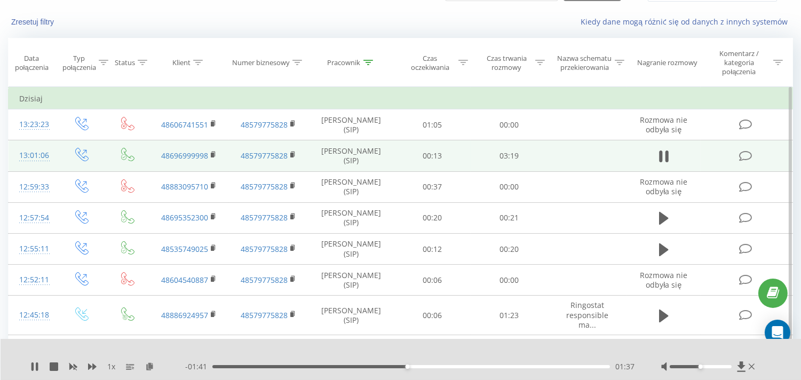
click at [436, 367] on div "01:37" at bounding box center [412, 366] width 398 height 3
click at [458, 366] on div "02:02" at bounding box center [412, 366] width 398 height 3
click at [33, 365] on icon at bounding box center [33, 367] width 2 height 9
click at [41, 156] on div "13:01:06" at bounding box center [32, 155] width 27 height 21
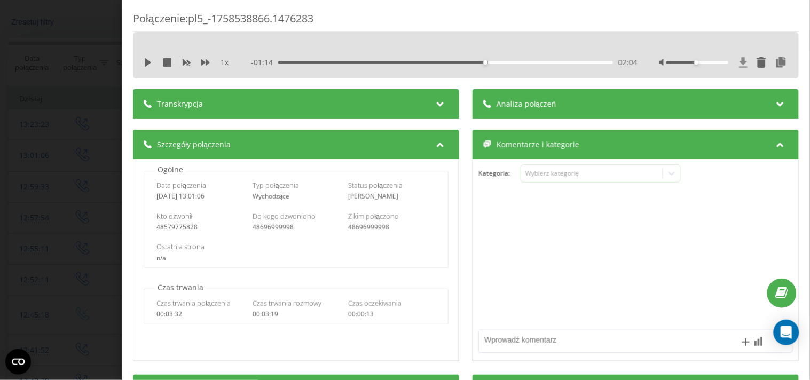
click at [739, 61] on icon at bounding box center [743, 62] width 9 height 11
click at [33, 163] on div "Połączenie : pl5_-1758538866.1476283 1 x - 01:14 02:04 02:04 Transkrypcja Aby m…" at bounding box center [405, 190] width 810 height 380
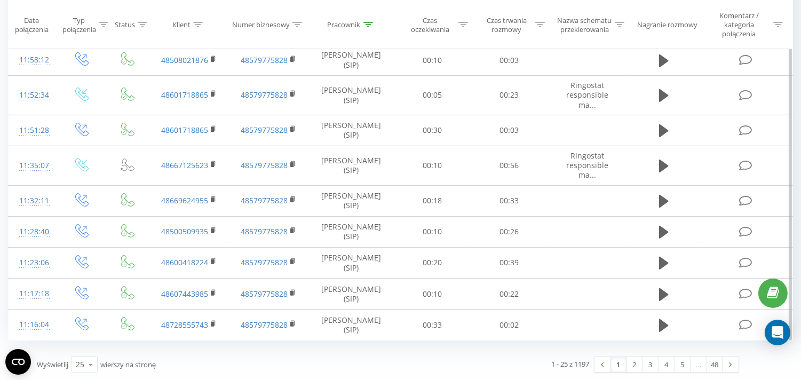
scroll to position [639, 0]
click at [632, 360] on link "2" at bounding box center [635, 364] width 16 height 15
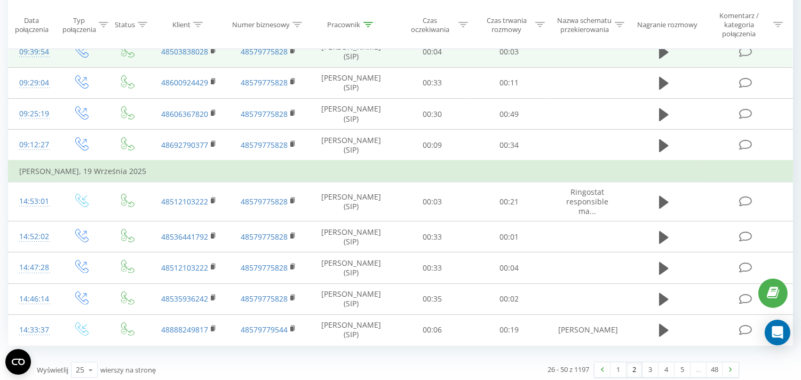
scroll to position [643, 0]
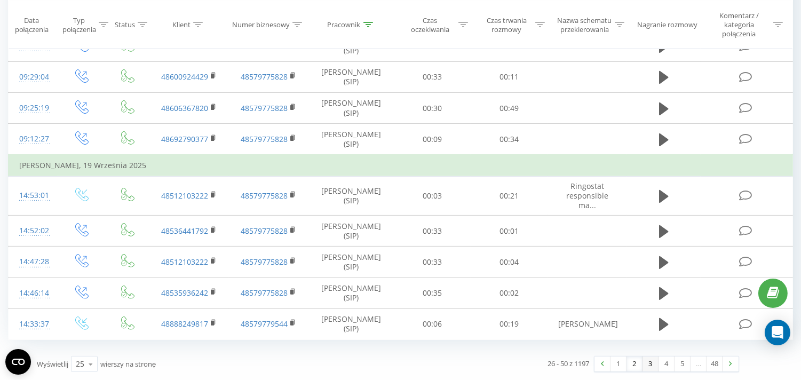
click at [654, 367] on link "3" at bounding box center [651, 364] width 16 height 15
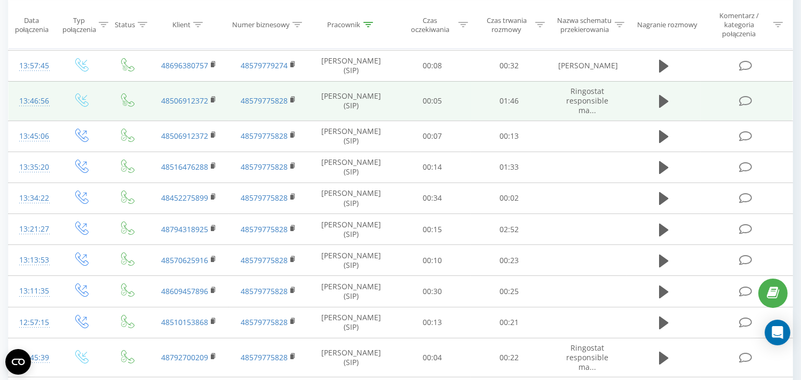
scroll to position [631, 0]
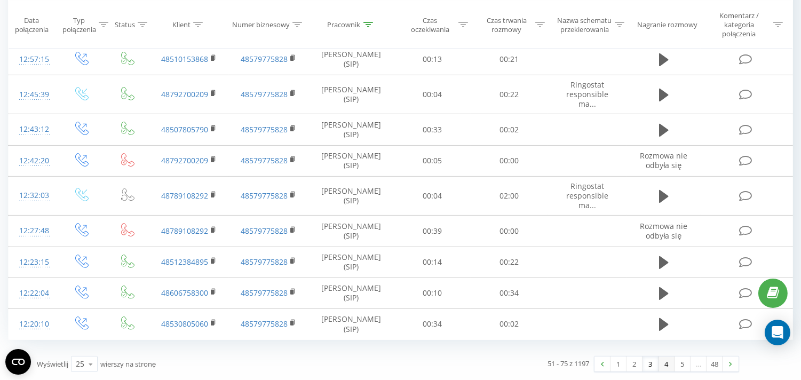
click at [664, 366] on link "4" at bounding box center [667, 364] width 16 height 15
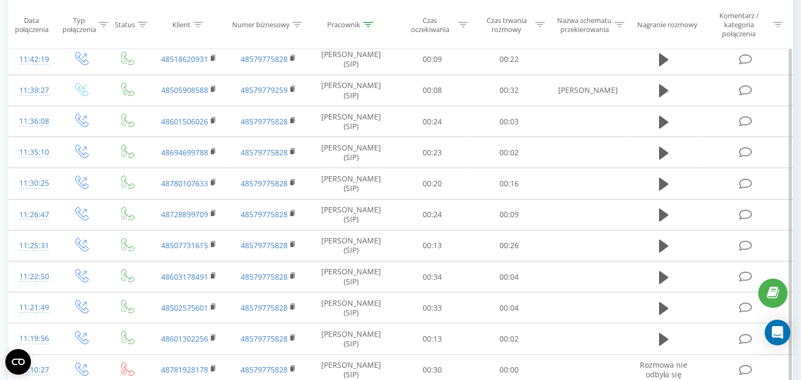
scroll to position [639, 0]
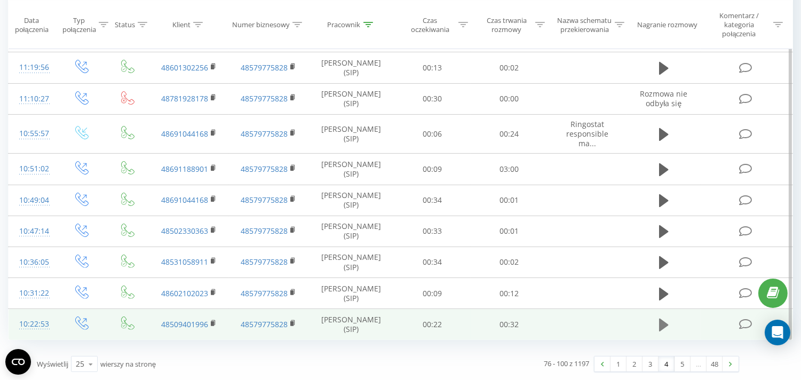
click at [665, 326] on icon at bounding box center [664, 325] width 10 height 13
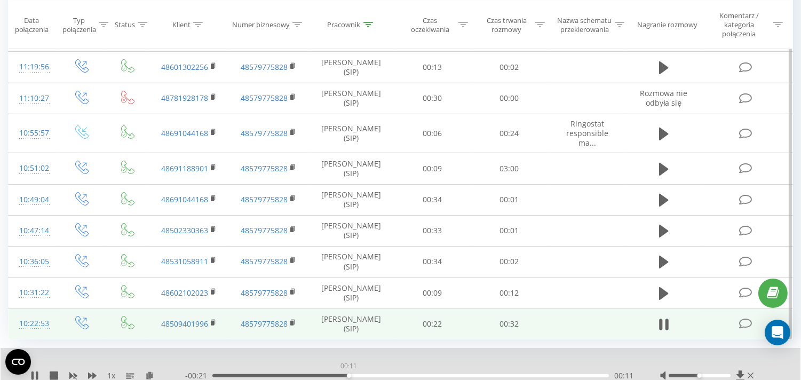
click at [349, 376] on div "00:11" at bounding box center [411, 375] width 397 height 3
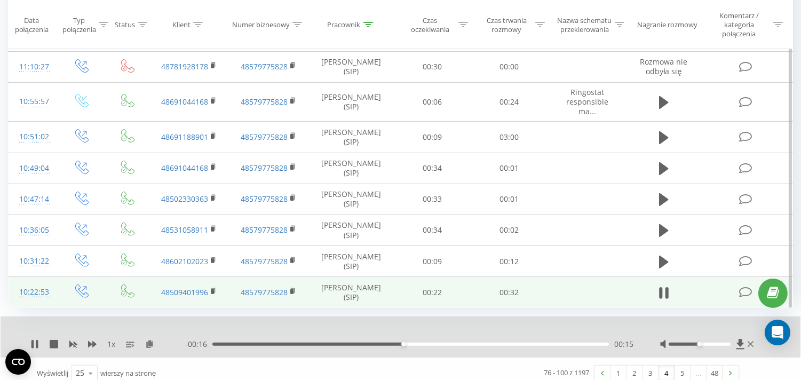
scroll to position [680, 0]
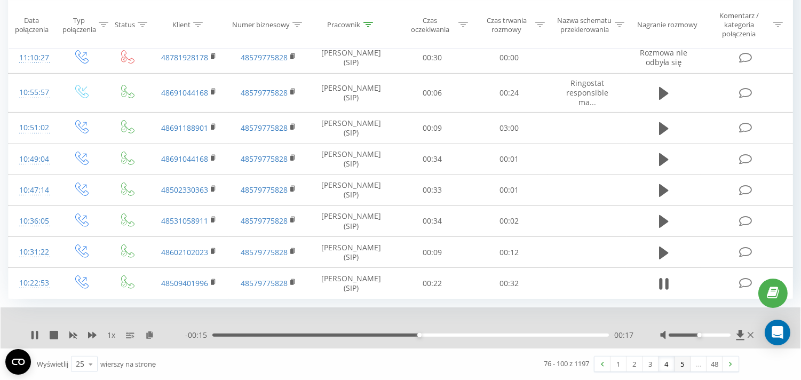
click at [687, 364] on link "5" at bounding box center [683, 364] width 16 height 15
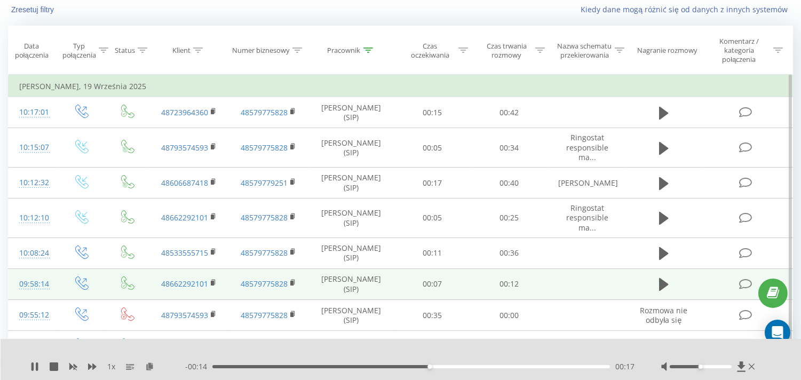
scroll to position [70, 0]
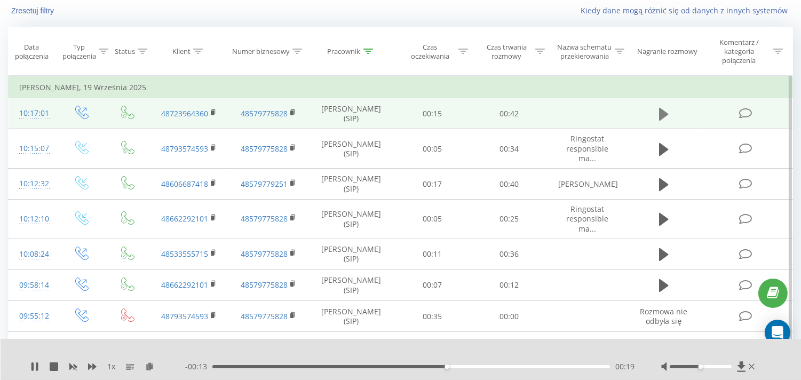
click at [664, 110] on icon at bounding box center [664, 114] width 10 height 13
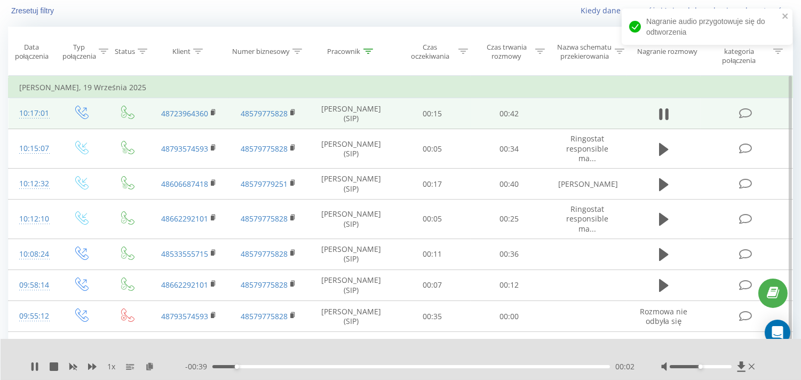
click at [296, 366] on div "00:02" at bounding box center [412, 366] width 398 height 3
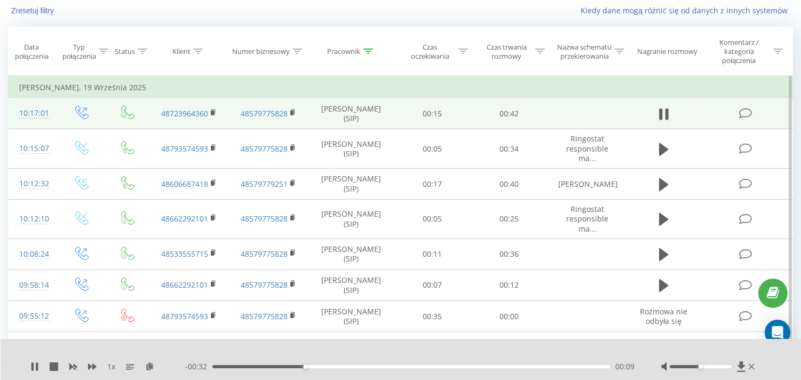
click at [352, 366] on div "00:09" at bounding box center [412, 366] width 398 height 3
click at [403, 365] on div "00:20" at bounding box center [412, 366] width 398 height 3
click at [426, 366] on div "00:22" at bounding box center [412, 366] width 398 height 3
click at [664, 115] on icon at bounding box center [664, 114] width 10 height 15
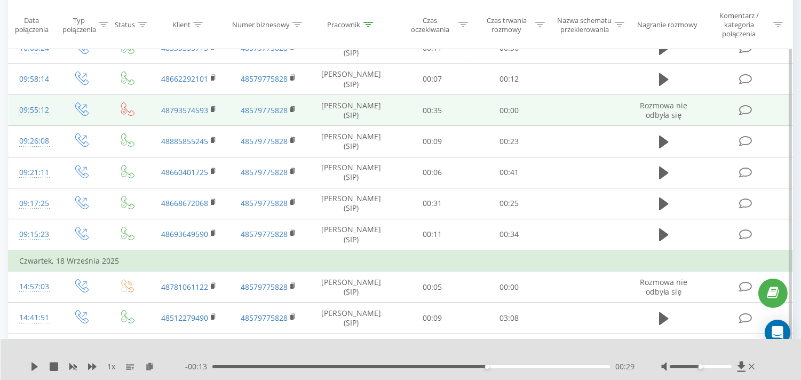
scroll to position [308, 0]
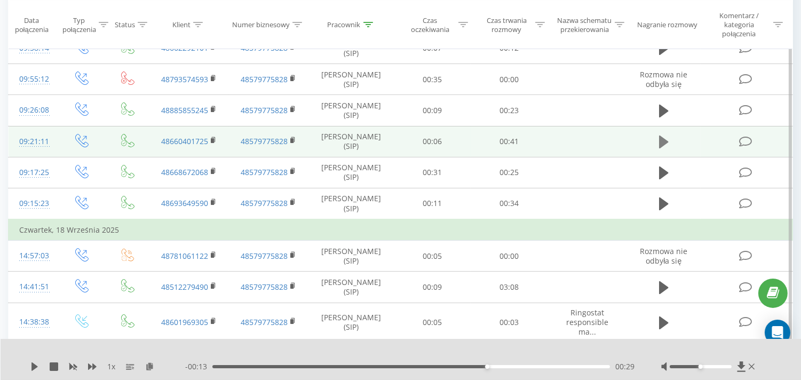
click at [663, 141] on icon at bounding box center [664, 142] width 10 height 13
click at [280, 368] on div "- 00:38 00:02 00:02" at bounding box center [410, 366] width 450 height 11
click at [287, 365] on div "00:02" at bounding box center [412, 366] width 398 height 3
click at [354, 366] on div "00:14" at bounding box center [412, 366] width 398 height 3
click at [407, 366] on div "00:19" at bounding box center [412, 366] width 398 height 3
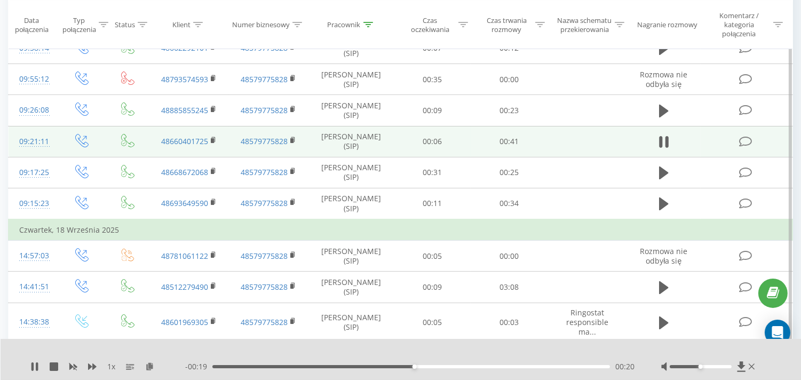
click at [457, 369] on div "- 00:19 00:20 00:20" at bounding box center [410, 366] width 450 height 11
click at [461, 367] on div "00:25" at bounding box center [412, 366] width 398 height 3
click at [478, 137] on td "00:41" at bounding box center [509, 141] width 77 height 31
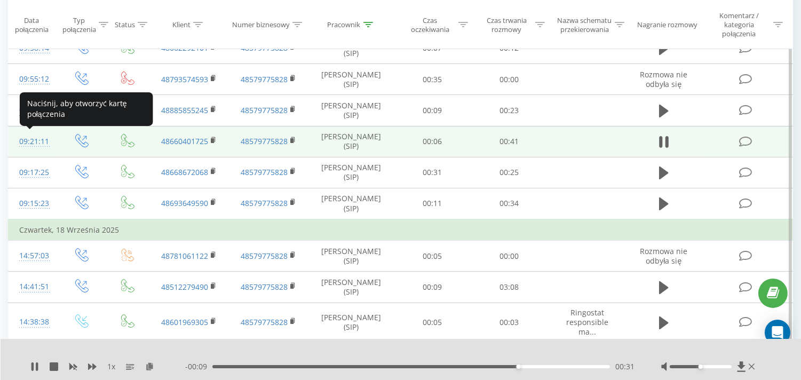
click at [41, 137] on div "09:21:11" at bounding box center [32, 141] width 27 height 21
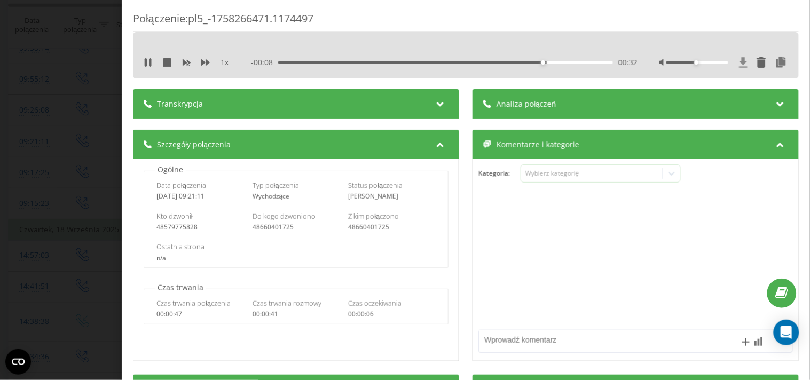
click at [740, 61] on icon at bounding box center [744, 62] width 8 height 10
click at [42, 68] on div "Połączenie : pl5_-1758266471.1174497 1 x - 00:04 00:36 00:36 Transkrypcja Aby m…" at bounding box center [405, 190] width 810 height 380
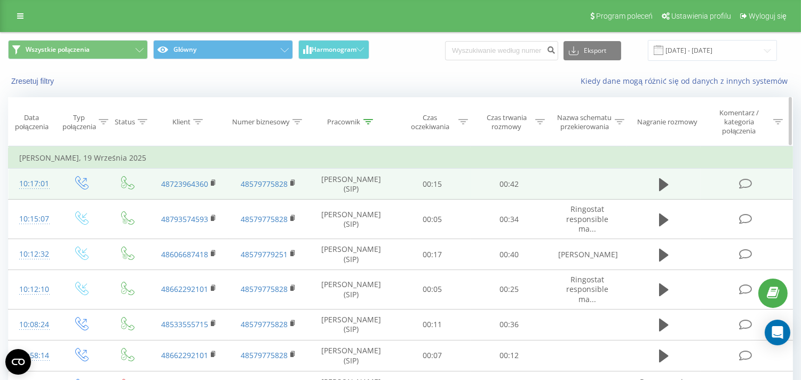
click at [370, 124] on icon at bounding box center [369, 121] width 10 height 5
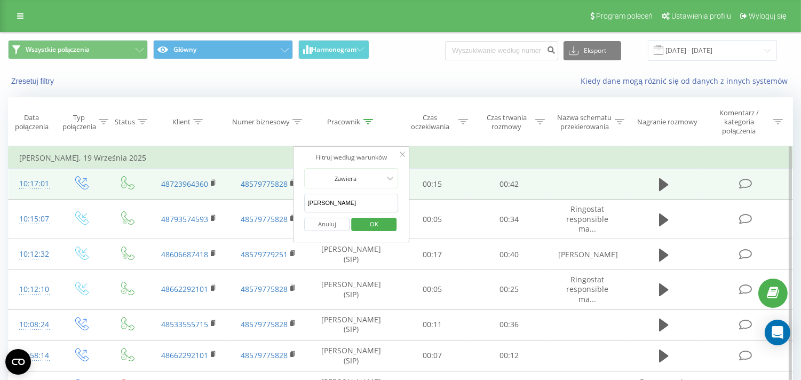
click at [332, 201] on input "[PERSON_NAME]" at bounding box center [352, 203] width 94 height 19
type input "e"
click button "OK" at bounding box center [373, 224] width 45 height 13
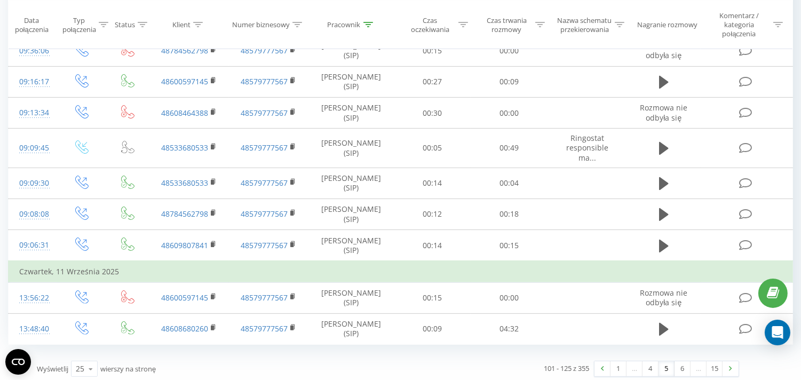
scroll to position [643, 0]
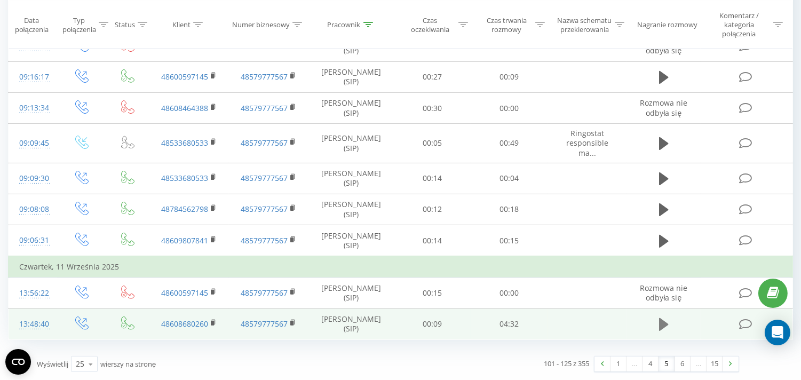
click at [669, 325] on icon at bounding box center [664, 324] width 10 height 13
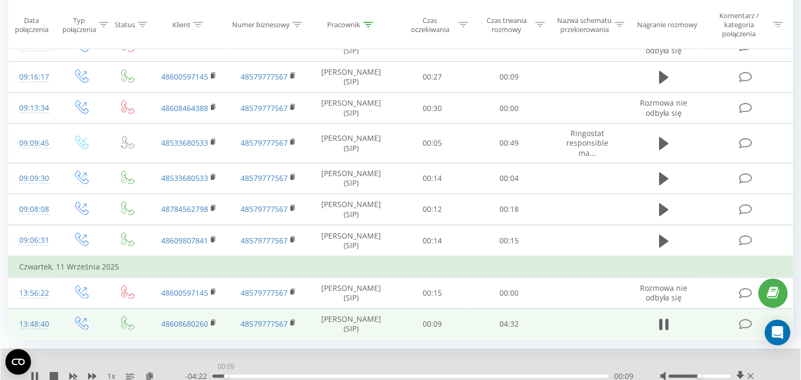
click at [226, 375] on div "00:09" at bounding box center [411, 376] width 397 height 3
click at [240, 375] on div "00:19" at bounding box center [411, 376] width 397 height 3
click at [257, 376] on div "00:30" at bounding box center [411, 376] width 397 height 3
click at [270, 375] on div "00:39" at bounding box center [411, 376] width 397 height 3
click at [293, 375] on div "00:55" at bounding box center [411, 376] width 397 height 3
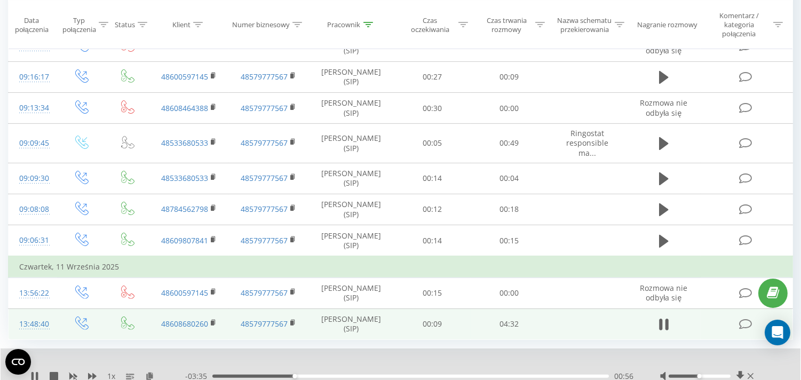
click at [312, 375] on div "00:56" at bounding box center [411, 376] width 397 height 3
click at [347, 375] on div "01:32" at bounding box center [411, 376] width 397 height 3
click at [367, 376] on div "01:33" at bounding box center [411, 376] width 397 height 3
click at [388, 376] on div "02:00" at bounding box center [411, 376] width 397 height 3
click at [397, 375] on div "02:06" at bounding box center [411, 376] width 397 height 3
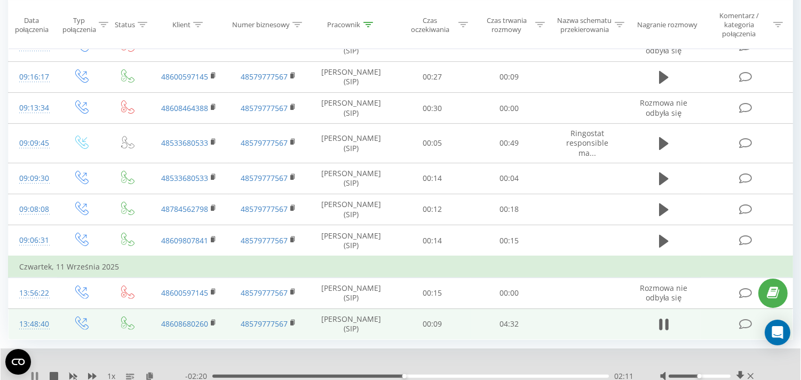
click at [35, 376] on icon at bounding box center [34, 376] width 9 height 9
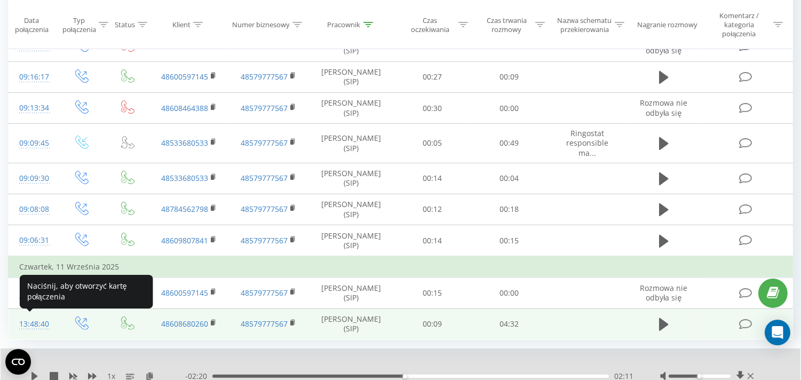
click at [41, 326] on div "13:48:40" at bounding box center [32, 324] width 27 height 21
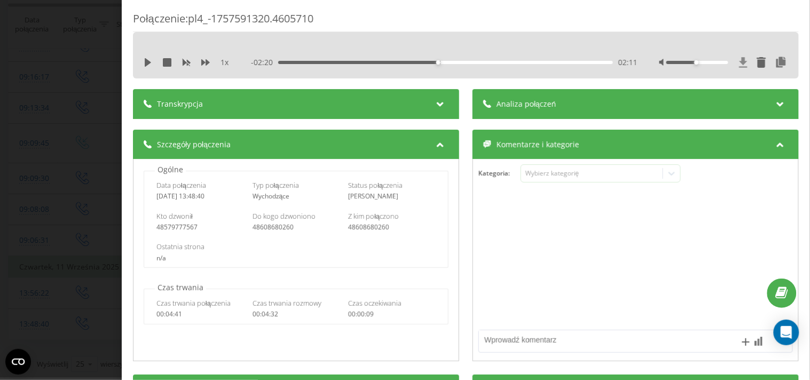
click at [739, 60] on icon at bounding box center [743, 62] width 9 height 11
click at [81, 135] on div "Połączenie : pl4_-1757591320.4605710 1 x - 02:20 02:11 02:11 Transkrypcja Aby m…" at bounding box center [405, 190] width 810 height 380
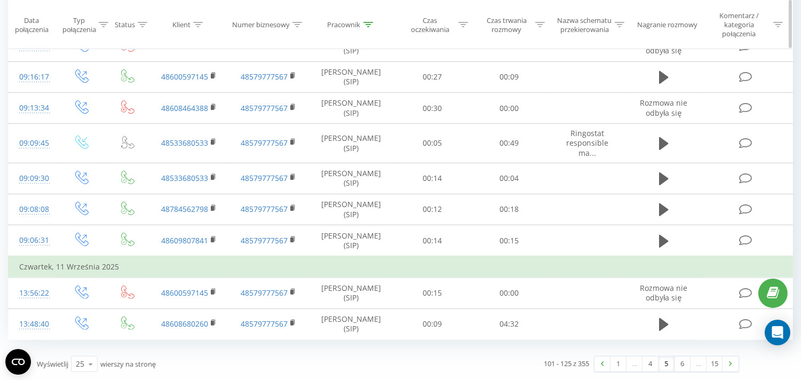
click at [367, 27] on icon at bounding box center [369, 24] width 10 height 5
click at [348, 100] on input "[PERSON_NAME]" at bounding box center [352, 105] width 94 height 19
type input "[PERSON_NAME]"
click button "OK" at bounding box center [373, 126] width 45 height 13
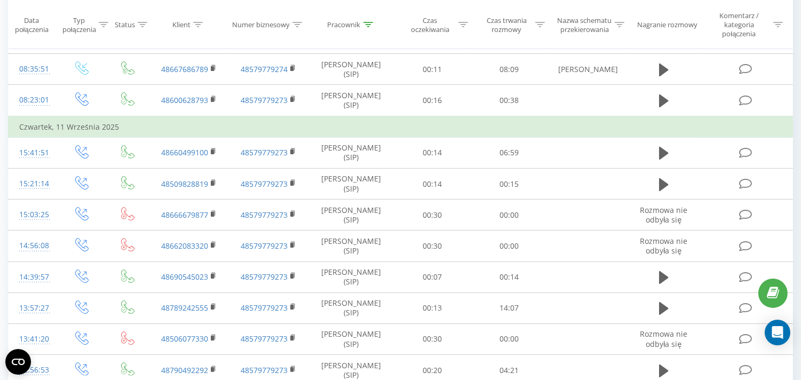
scroll to position [656, 0]
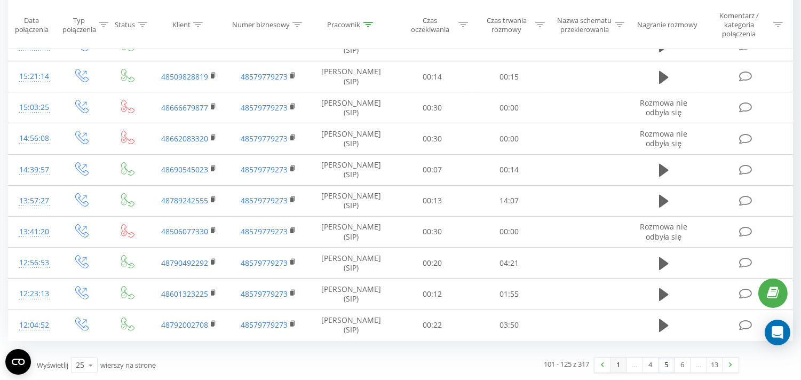
click at [617, 366] on link "1" at bounding box center [619, 365] width 16 height 15
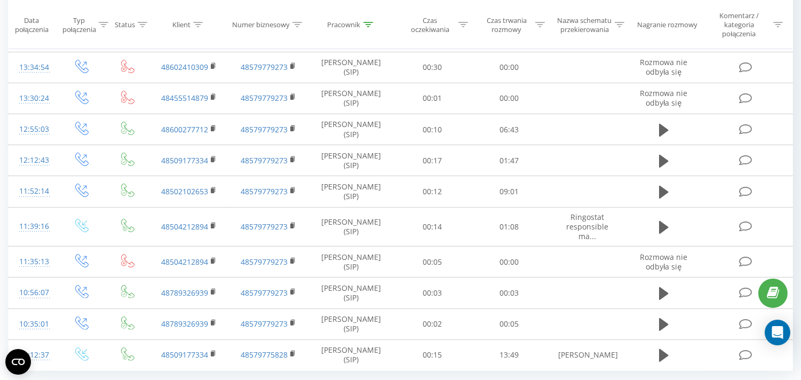
scroll to position [643, 0]
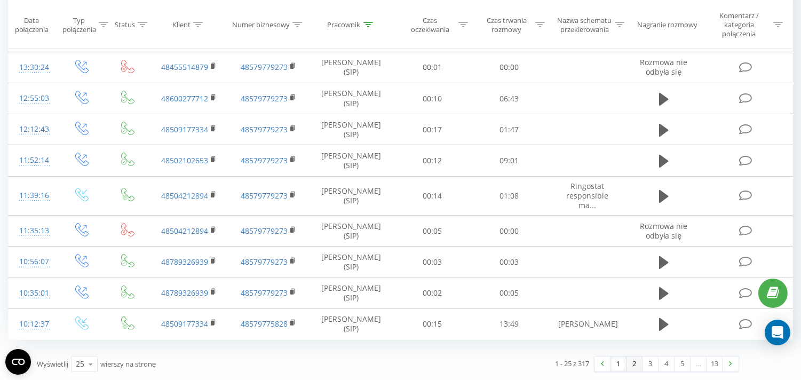
click at [632, 363] on link "2" at bounding box center [635, 364] width 16 height 15
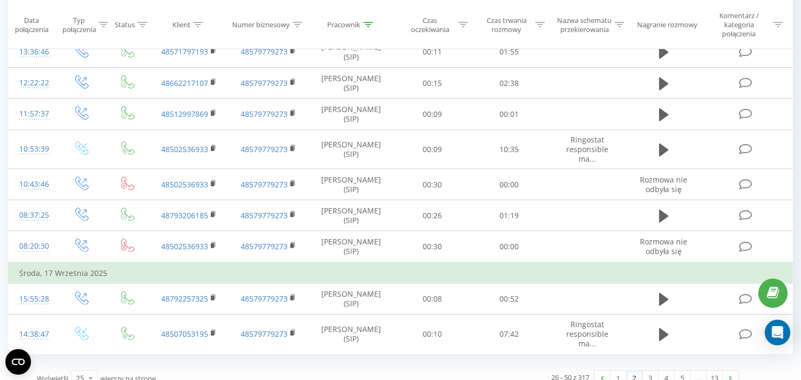
scroll to position [697, 0]
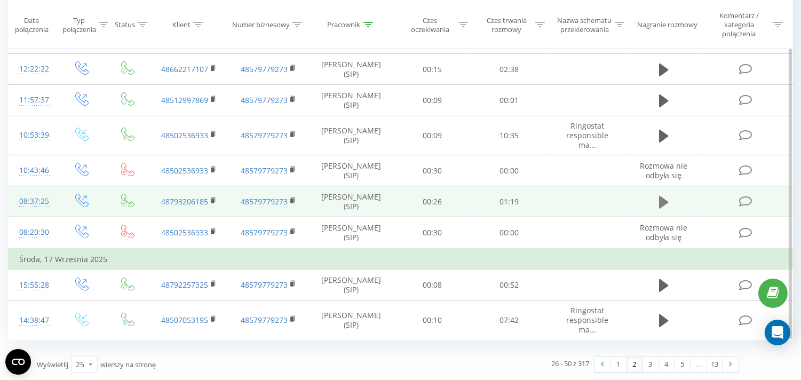
click at [664, 200] on icon at bounding box center [664, 202] width 10 height 13
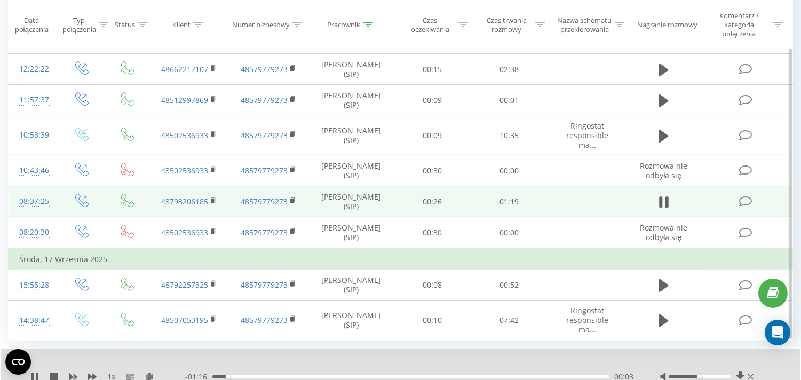
click at [259, 377] on div "00:03" at bounding box center [411, 376] width 397 height 3
click at [310, 377] on div "00:19" at bounding box center [411, 376] width 397 height 3
click at [370, 376] on div "00:20" at bounding box center [411, 376] width 397 height 3
click at [36, 374] on icon at bounding box center [37, 377] width 2 height 9
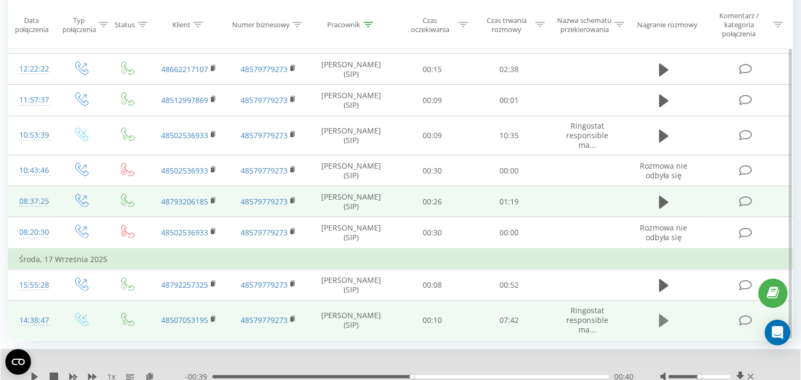
click at [665, 324] on icon at bounding box center [664, 320] width 10 height 15
click at [228, 375] on div "00:00" at bounding box center [411, 376] width 397 height 3
click at [251, 377] on div "00:45" at bounding box center [411, 376] width 397 height 3
click at [278, 376] on div "01:16" at bounding box center [411, 376] width 397 height 3
click at [337, 375] on div "01:17" at bounding box center [411, 376] width 397 height 3
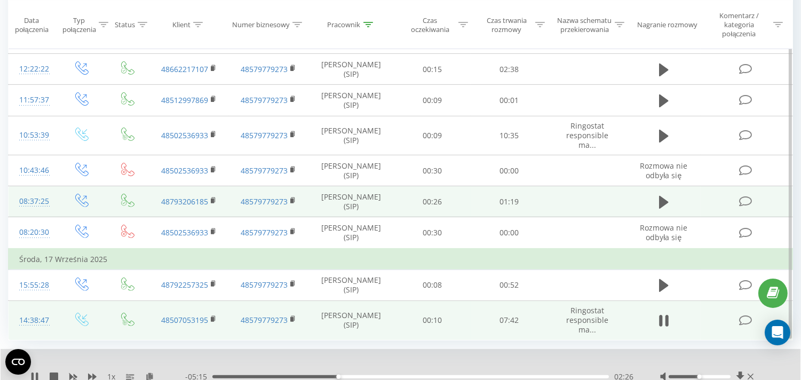
click at [404, 376] on div "02:26" at bounding box center [411, 376] width 397 height 3
click at [439, 377] on div "04:24" at bounding box center [411, 376] width 397 height 3
click at [465, 375] on div "04:31" at bounding box center [411, 376] width 397 height 3
click at [34, 374] on icon at bounding box center [34, 377] width 9 height 9
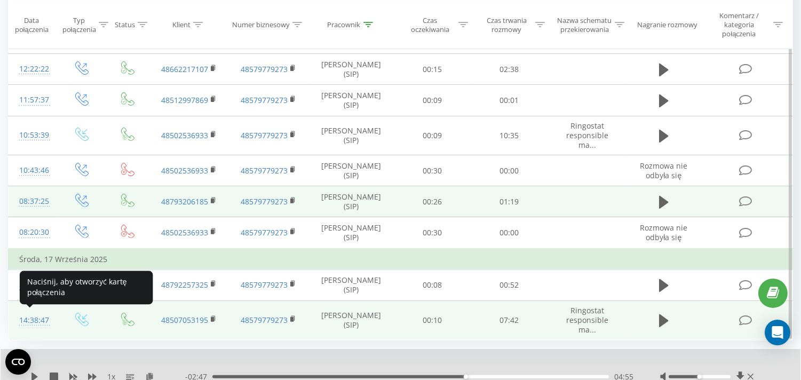
click at [27, 323] on div "14:38:47" at bounding box center [32, 320] width 27 height 21
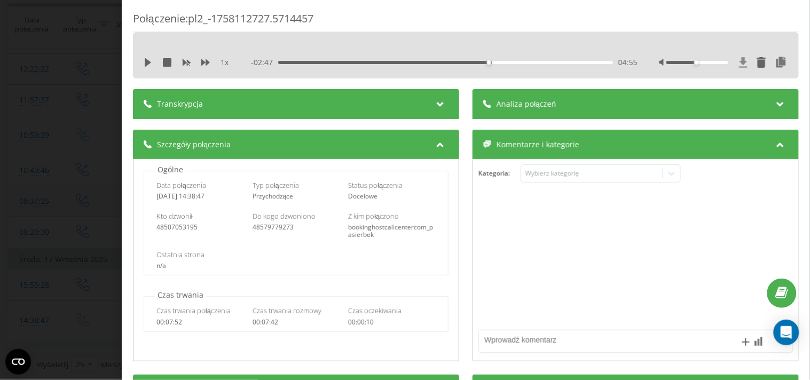
click at [740, 62] on icon at bounding box center [744, 62] width 8 height 10
click at [18, 135] on div "Połączenie : pl2_-1758112727.5714457 1 x - 02:47 04:55 04:55 Transkrypcja Aby m…" at bounding box center [405, 190] width 810 height 380
